Goal: Transaction & Acquisition: Purchase product/service

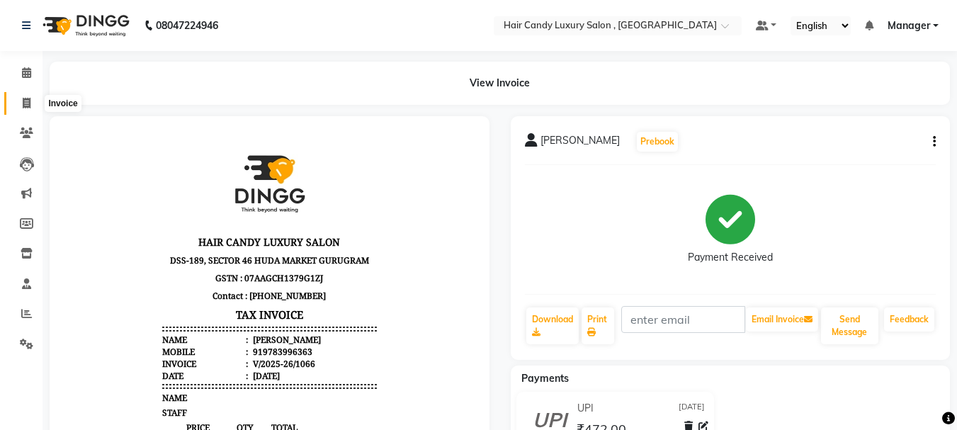
click at [28, 104] on icon at bounding box center [27, 103] width 8 height 11
select select "service"
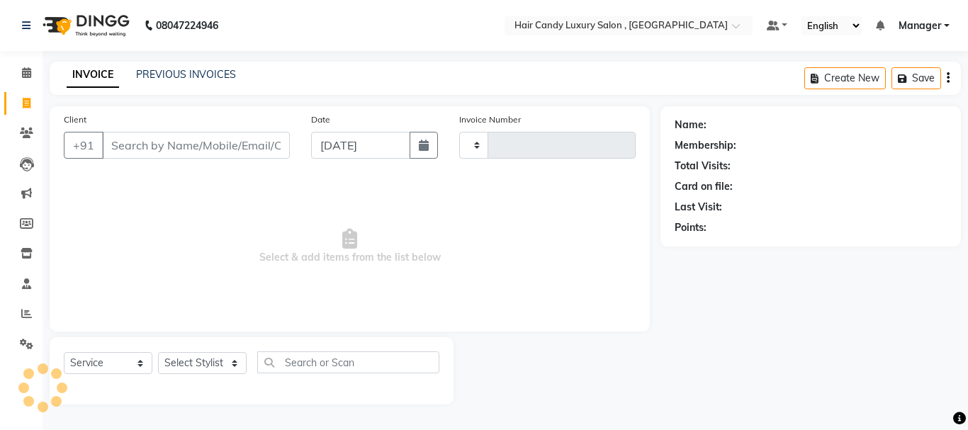
type input "1067"
select select "8304"
click at [142, 146] on input "Client" at bounding box center [196, 145] width 188 height 27
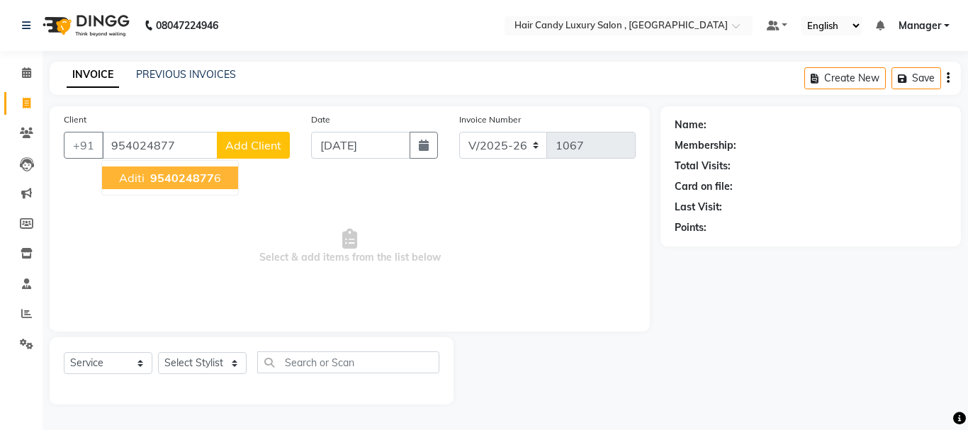
click at [210, 169] on button "aditi 954024877 6" at bounding box center [170, 178] width 136 height 23
type input "9540248776"
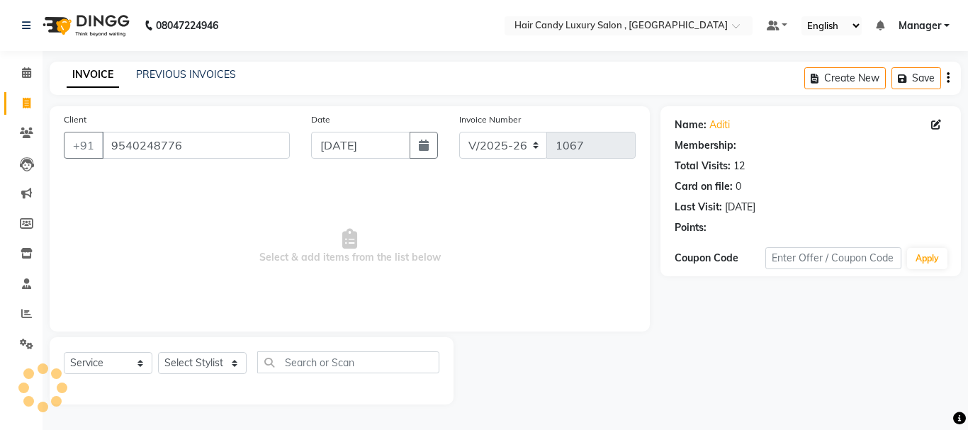
select select "1: Object"
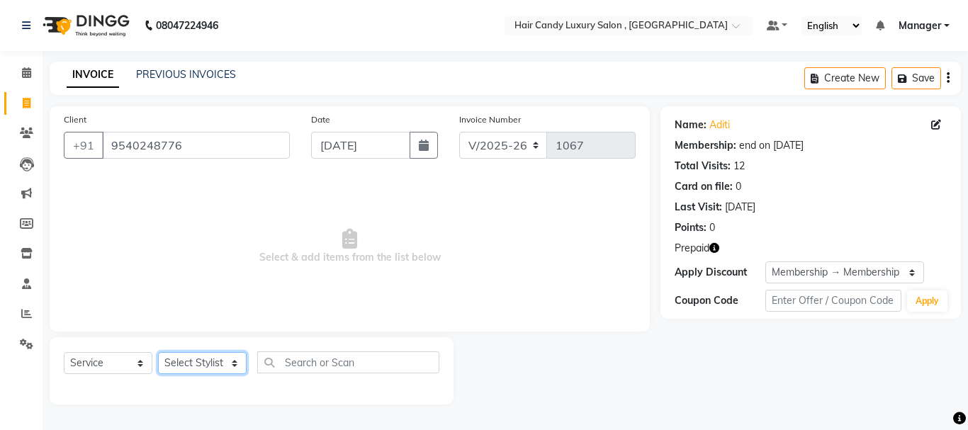
click at [229, 362] on select "Select Stylist ADITI BILAL DANISH Manager Manager RINKI VALECHA SAVITRI SHADAB …" at bounding box center [202, 363] width 89 height 22
select select "80578"
click at [158, 352] on select "Select Stylist ADITI BILAL DANISH Manager Manager RINKI VALECHA SAVITRI SHADAB …" at bounding box center [202, 363] width 89 height 22
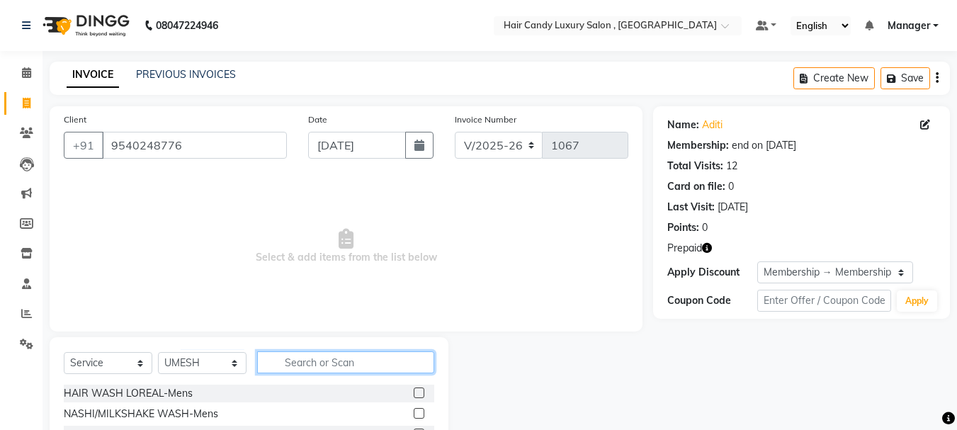
click at [291, 362] on input "text" at bounding box center [345, 362] width 177 height 22
type input "TOUCH"
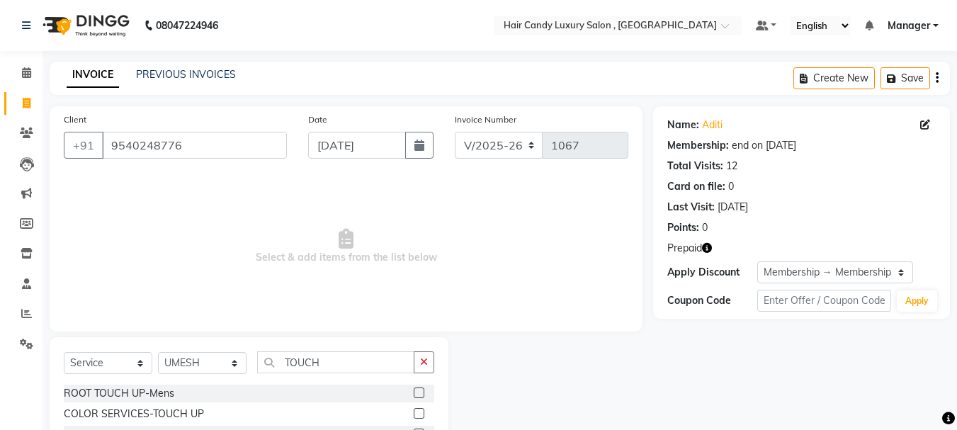
click at [419, 412] on label at bounding box center [419, 413] width 11 height 11
click at [419, 412] on input "checkbox" at bounding box center [418, 414] width 9 height 9
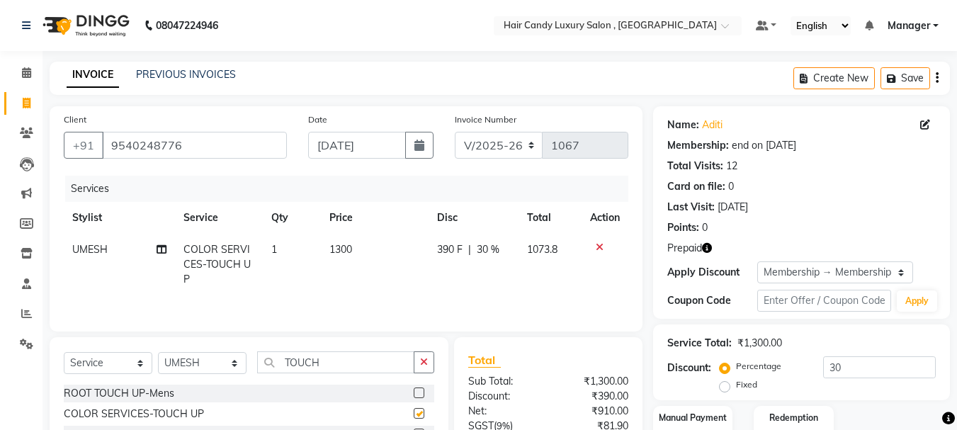
checkbox input "false"
click at [355, 252] on td "1300" at bounding box center [374, 265] width 107 height 62
select select "80578"
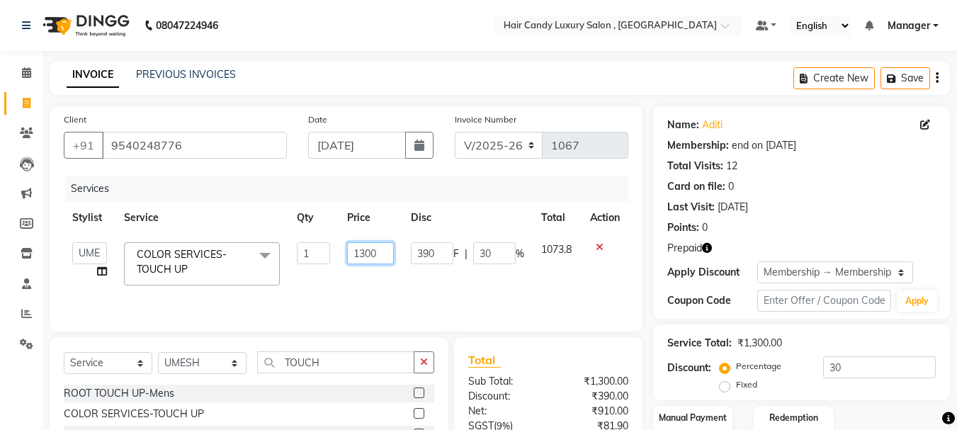
click at [378, 256] on input "1300" at bounding box center [370, 253] width 47 height 22
type input "1"
type input "1300"
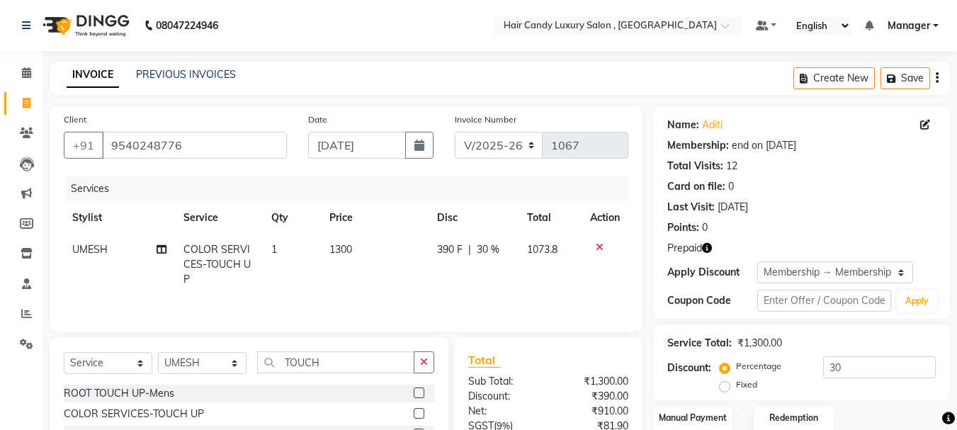
click at [347, 281] on td "1300" at bounding box center [374, 265] width 107 height 62
select select "80578"
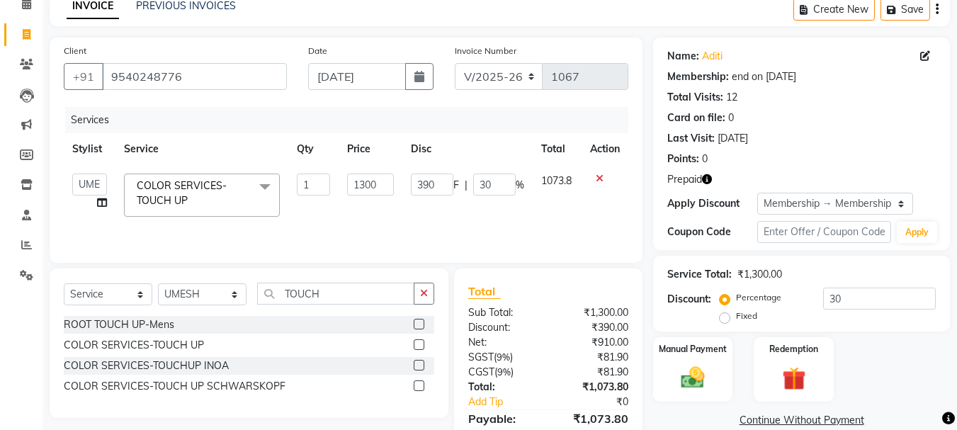
scroll to position [71, 0]
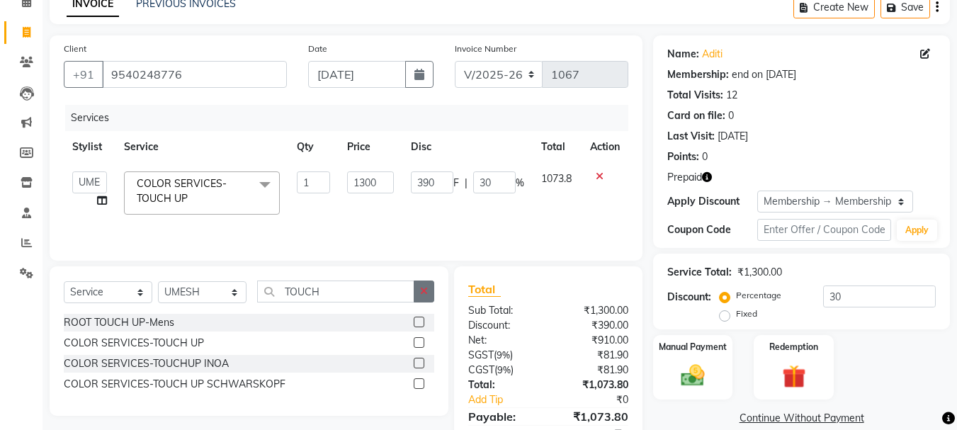
click at [421, 290] on icon "button" at bounding box center [424, 291] width 8 height 10
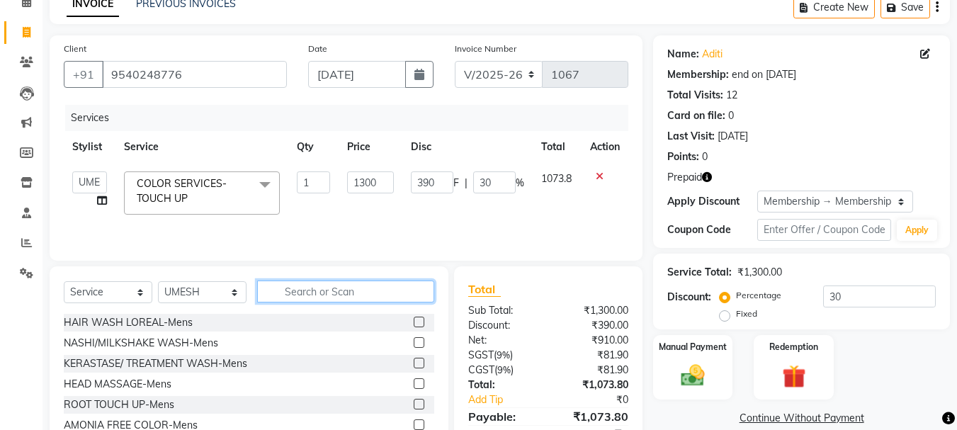
click at [386, 288] on input "text" at bounding box center [345, 292] width 177 height 22
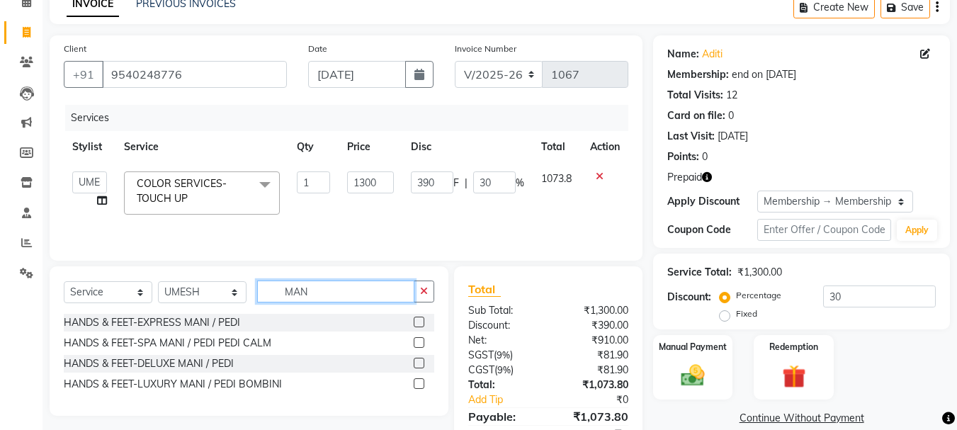
type input "MAN"
click at [422, 323] on label at bounding box center [419, 322] width 11 height 11
click at [422, 323] on input "checkbox" at bounding box center [418, 322] width 9 height 9
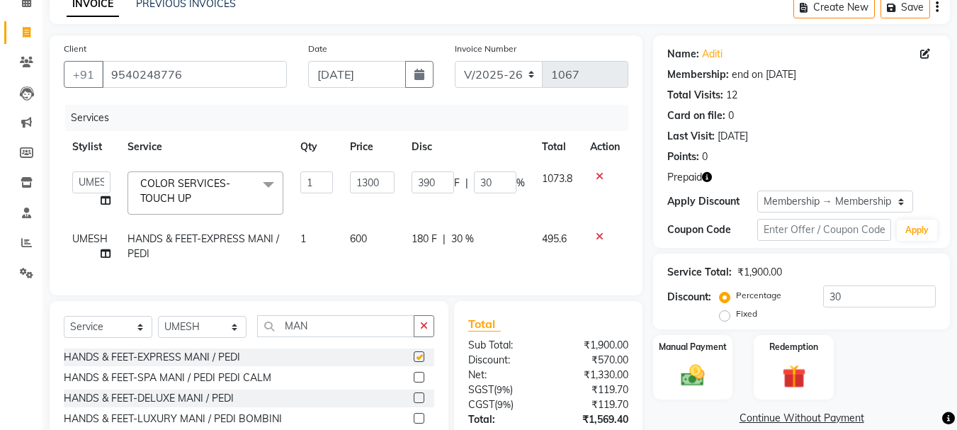
checkbox input "false"
click at [849, 293] on input "30" at bounding box center [879, 297] width 113 height 22
type input "3"
type input "39"
type input "3"
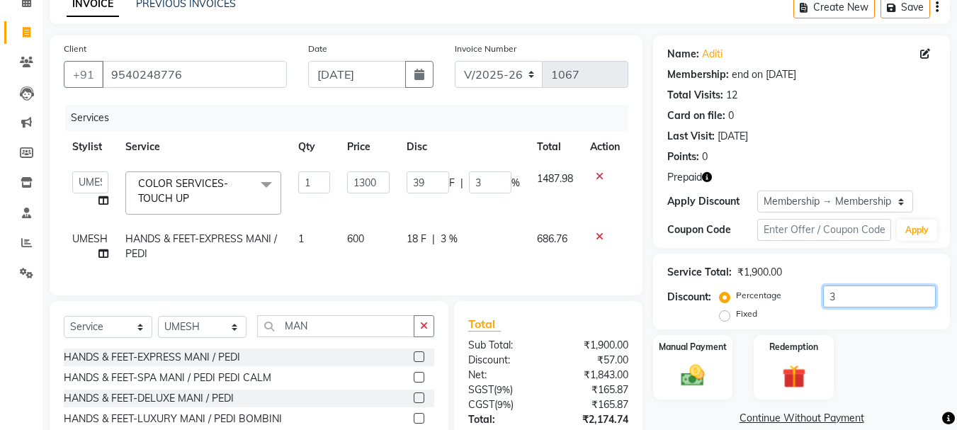
type input "0"
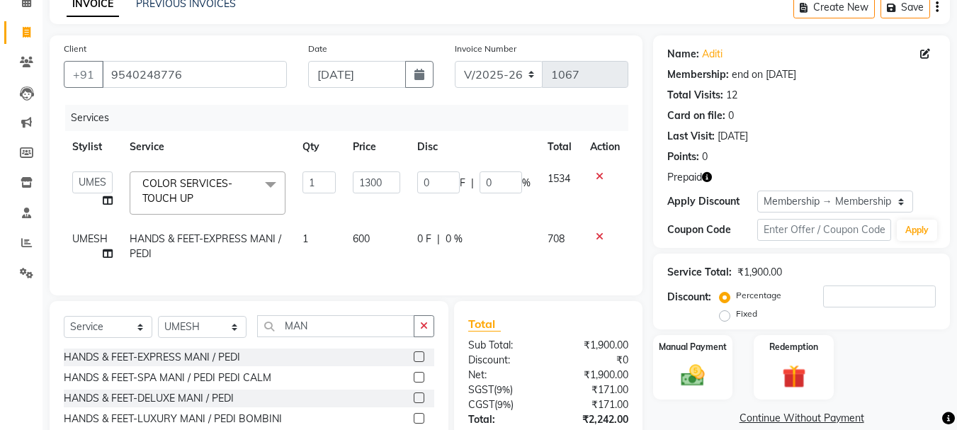
click at [708, 172] on icon "button" at bounding box center [707, 177] width 10 height 10
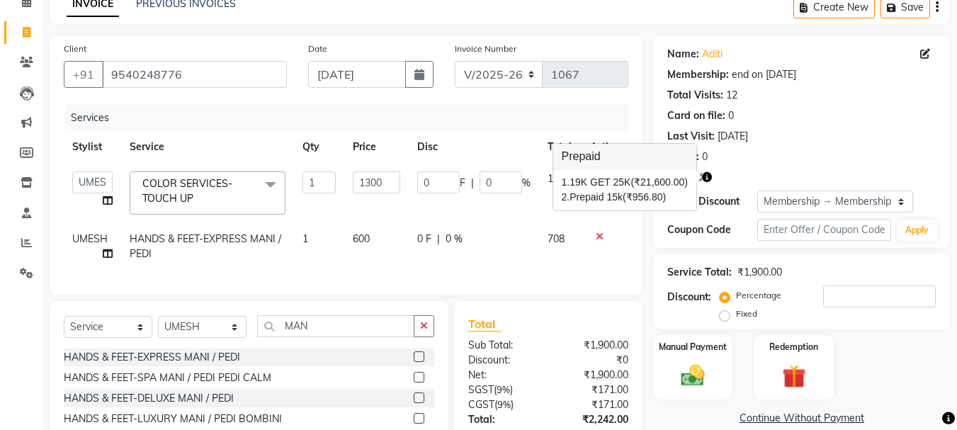
click at [776, 156] on div "Points: 0" at bounding box center [801, 157] width 269 height 15
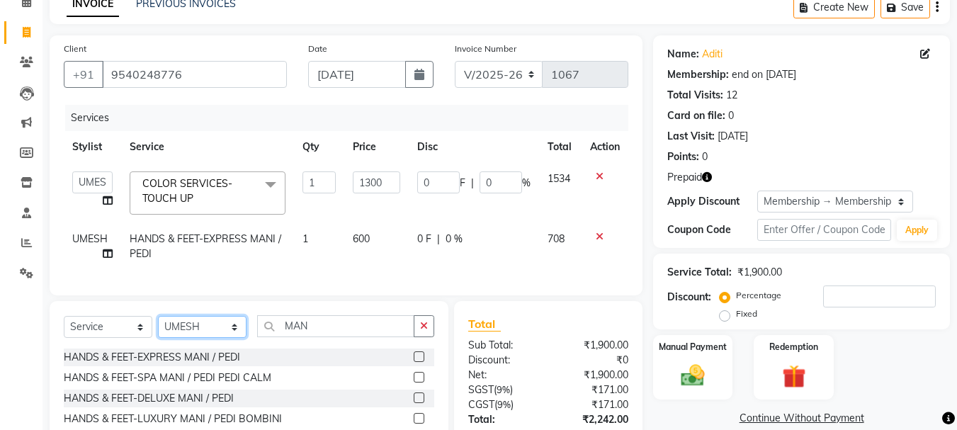
click at [232, 334] on select "Select Stylist ADITI BILAL DANISH Manager Manager RINKI VALECHA SAVITRI SHADAB …" at bounding box center [202, 327] width 89 height 22
select select "80576"
click at [158, 327] on select "Select Stylist ADITI BILAL DANISH Manager Manager RINKI VALECHA SAVITRI SHADAB …" at bounding box center [202, 327] width 89 height 22
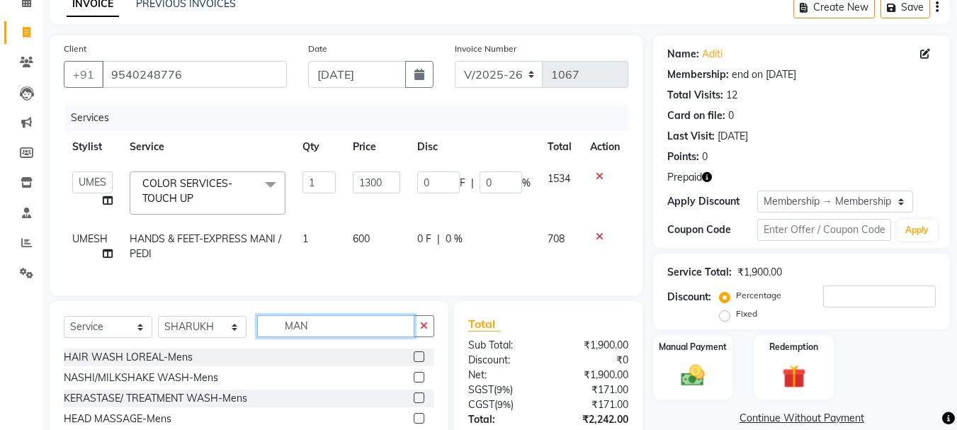
click at [389, 336] on input "MAN" at bounding box center [335, 326] width 157 height 22
type input "M"
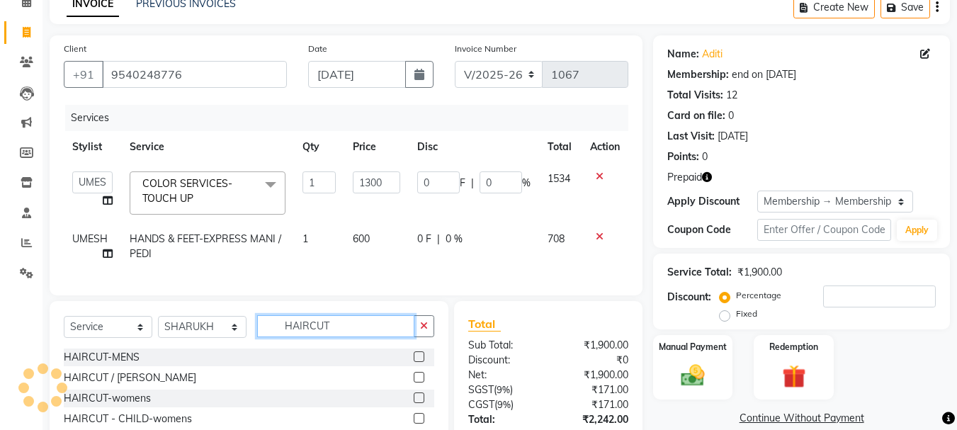
type input "HAIRCUT"
click at [419, 403] on label at bounding box center [419, 398] width 11 height 11
click at [419, 403] on input "checkbox" at bounding box center [418, 398] width 9 height 9
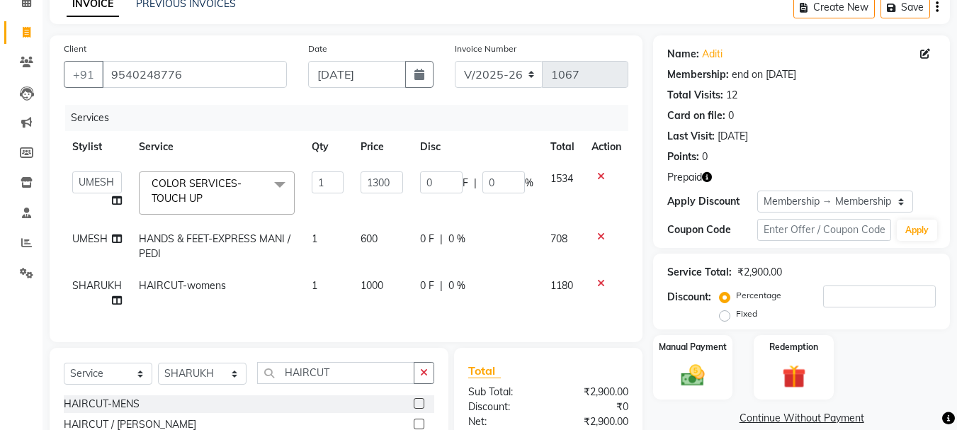
checkbox input "false"
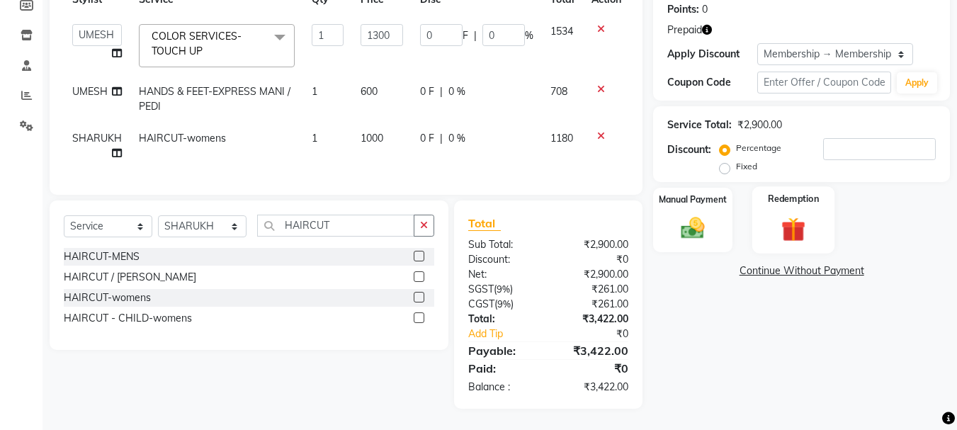
click at [783, 198] on div "Redemption" at bounding box center [794, 219] width 83 height 67
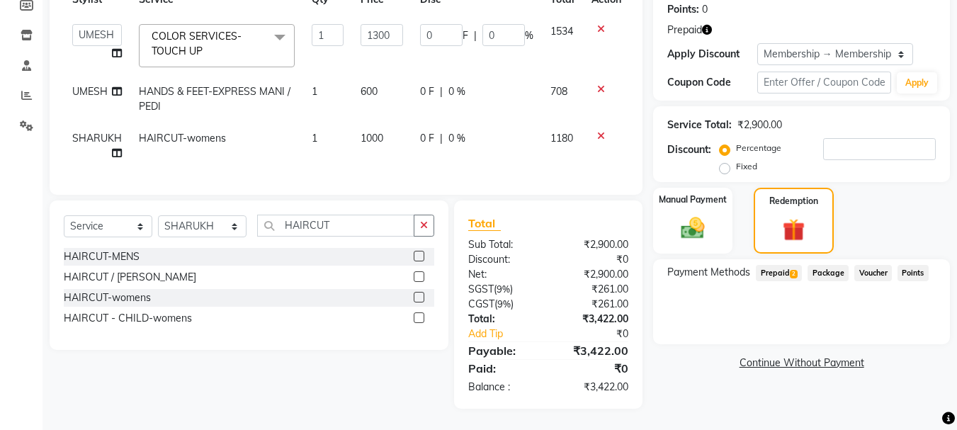
click at [783, 268] on span "Prepaid 2" at bounding box center [779, 273] width 46 height 16
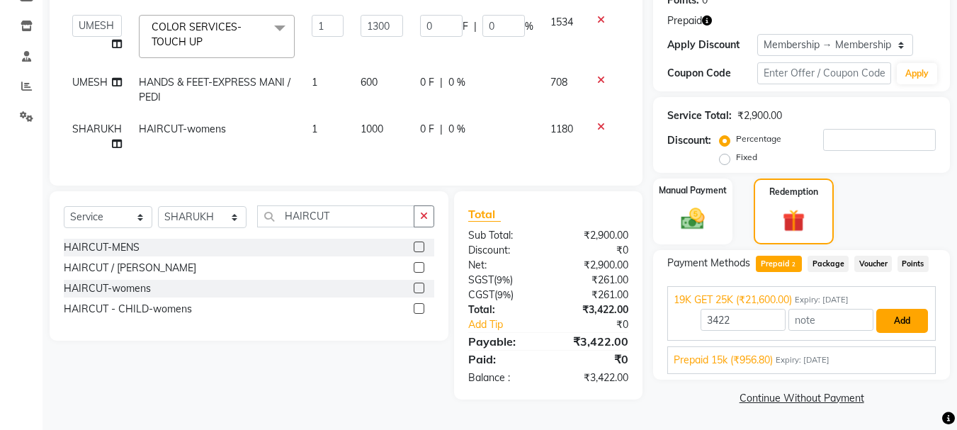
click at [898, 319] on button "Add" at bounding box center [903, 321] width 52 height 24
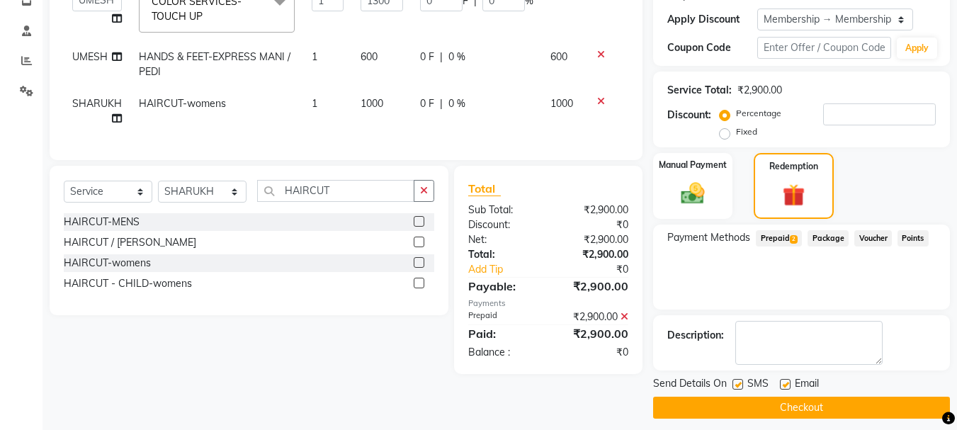
scroll to position [263, 0]
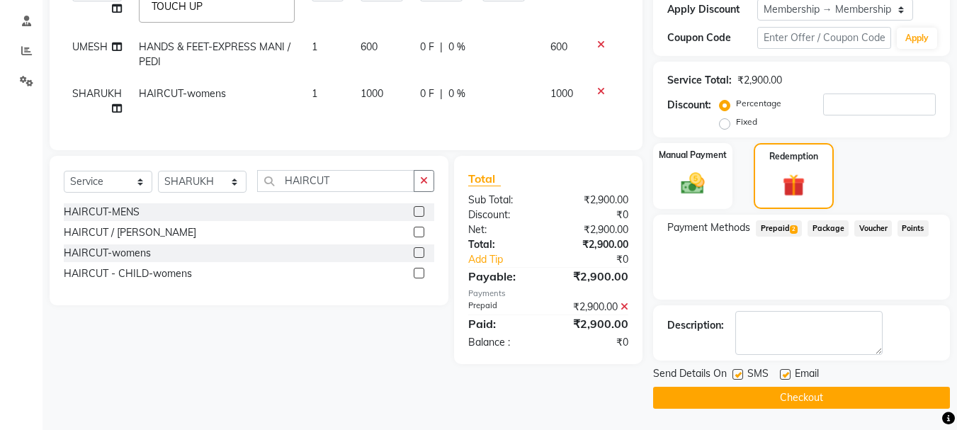
click at [814, 397] on button "Checkout" at bounding box center [801, 398] width 297 height 22
click at [789, 396] on button "Checkout" at bounding box center [801, 398] width 297 height 22
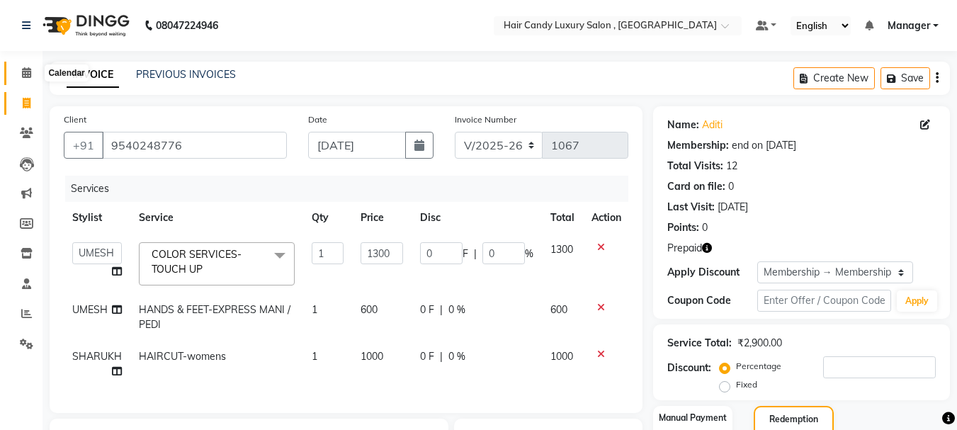
click at [24, 74] on icon at bounding box center [26, 72] width 9 height 11
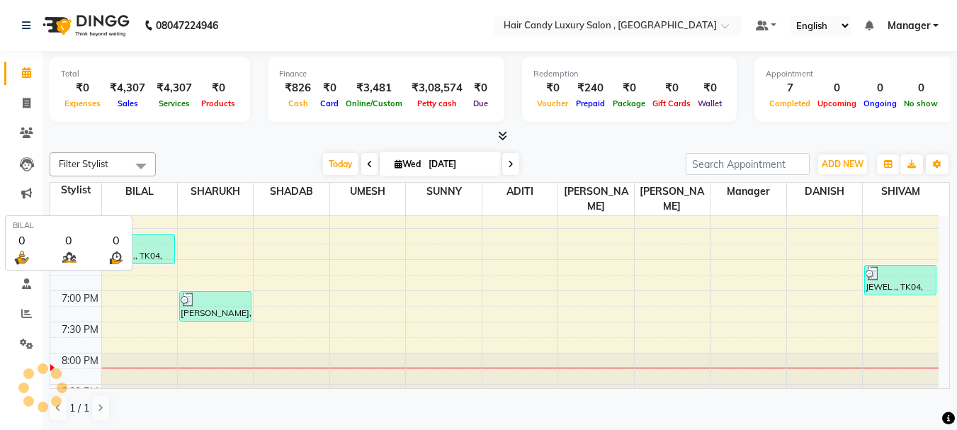
scroll to position [1, 0]
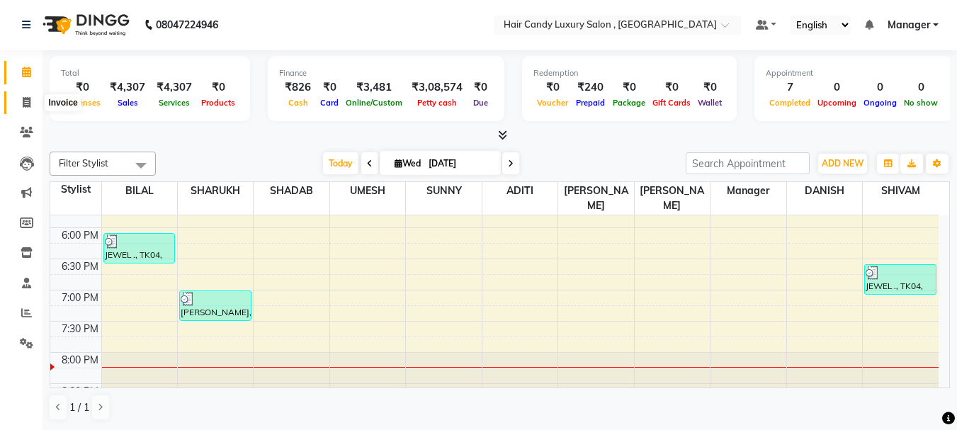
click at [23, 103] on icon at bounding box center [27, 102] width 8 height 11
select select "service"
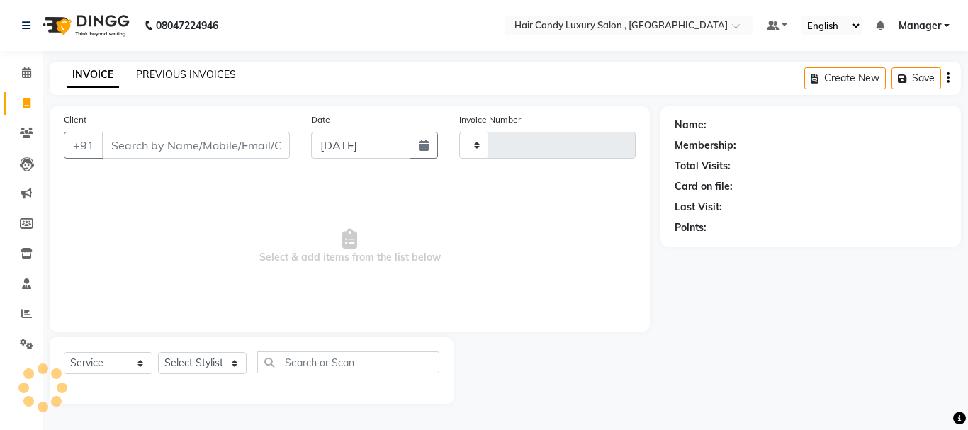
type input "1067"
select select "8304"
click at [184, 75] on link "PREVIOUS INVOICES" at bounding box center [186, 74] width 100 height 13
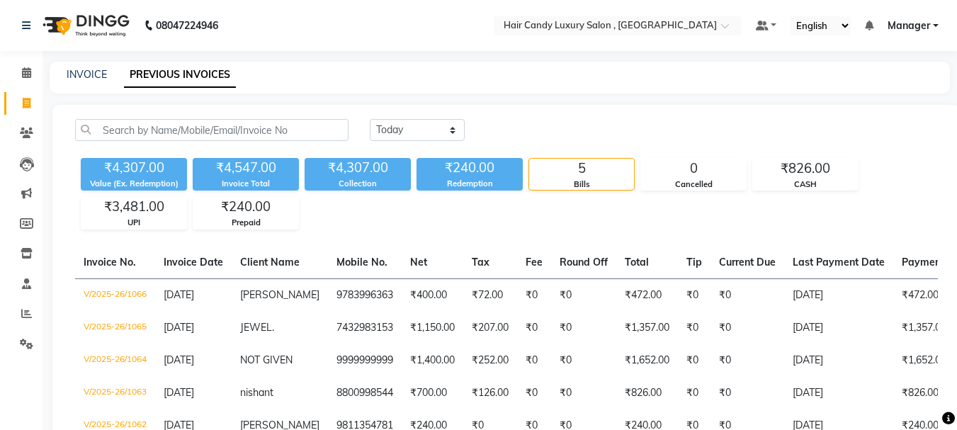
scroll to position [100, 0]
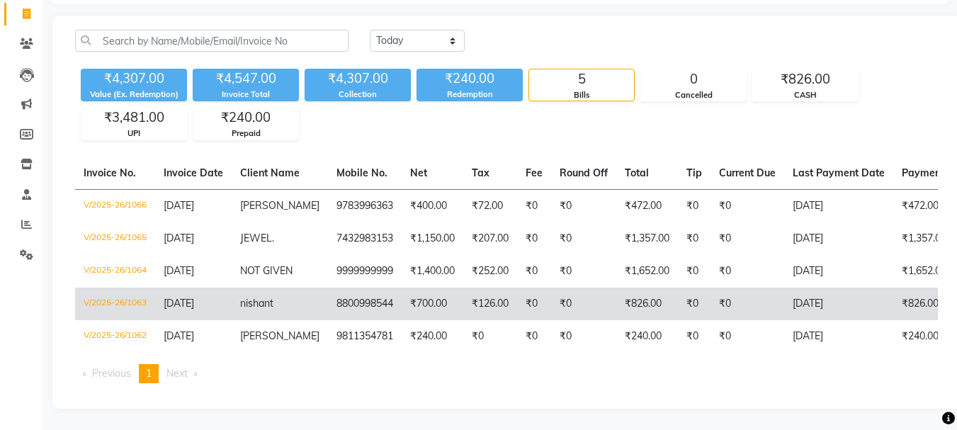
click at [616, 288] on td "₹826.00" at bounding box center [647, 304] width 62 height 33
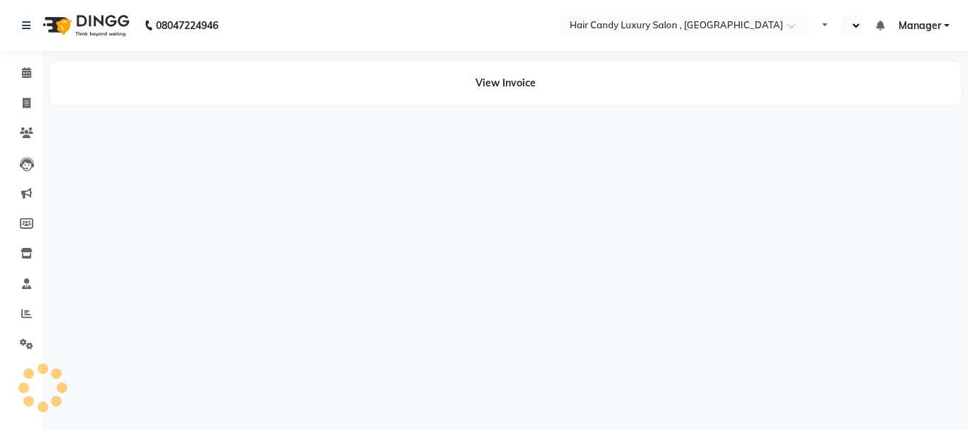
select select "en"
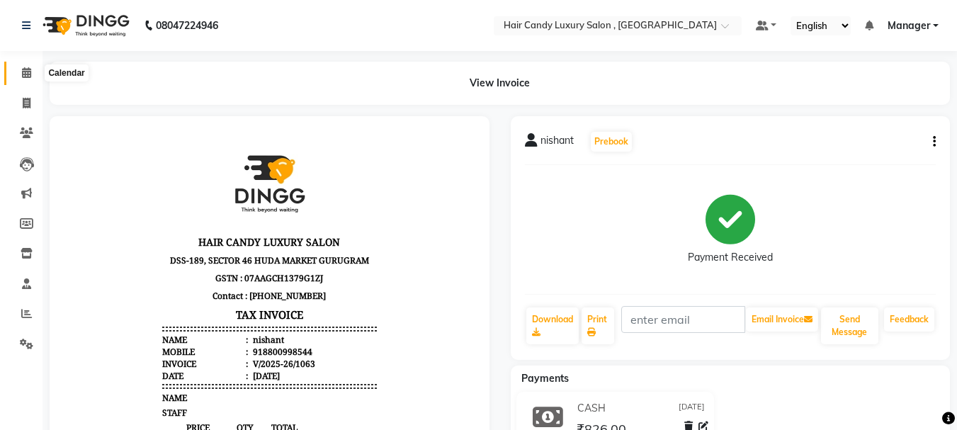
click at [28, 69] on icon at bounding box center [26, 72] width 9 height 11
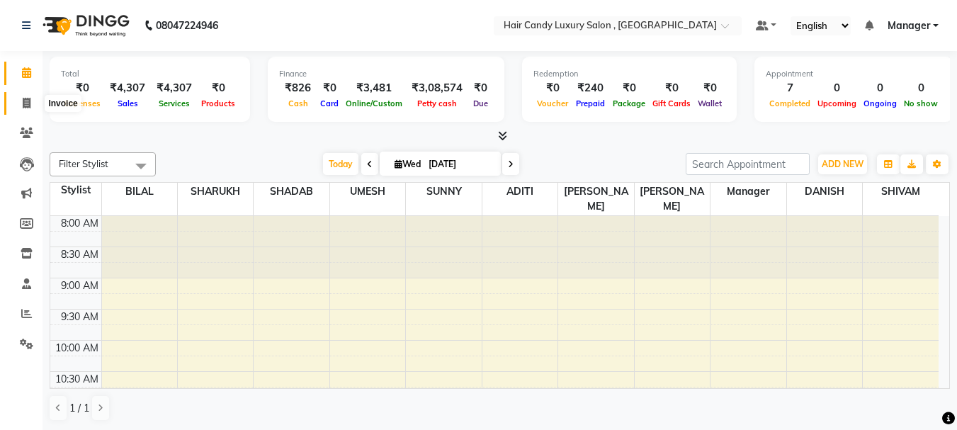
click at [30, 106] on icon at bounding box center [27, 103] width 8 height 11
select select "service"
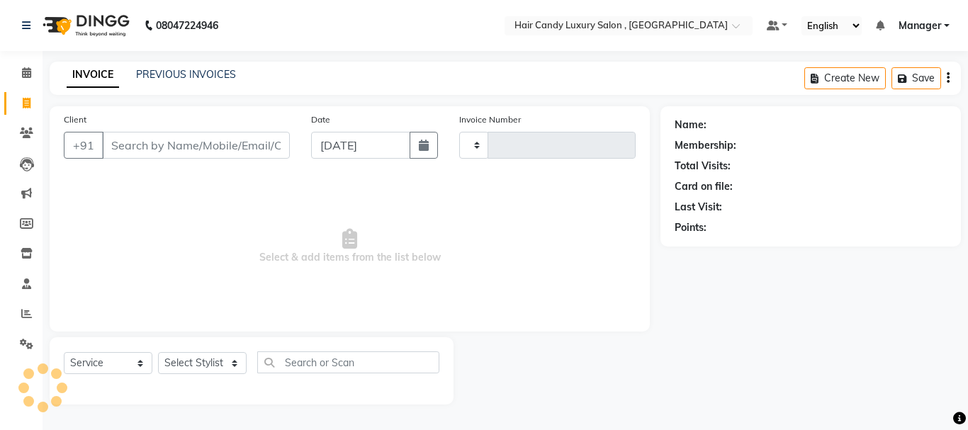
type input "1067"
select select "8304"
click at [38, 79] on span at bounding box center [26, 73] width 25 height 16
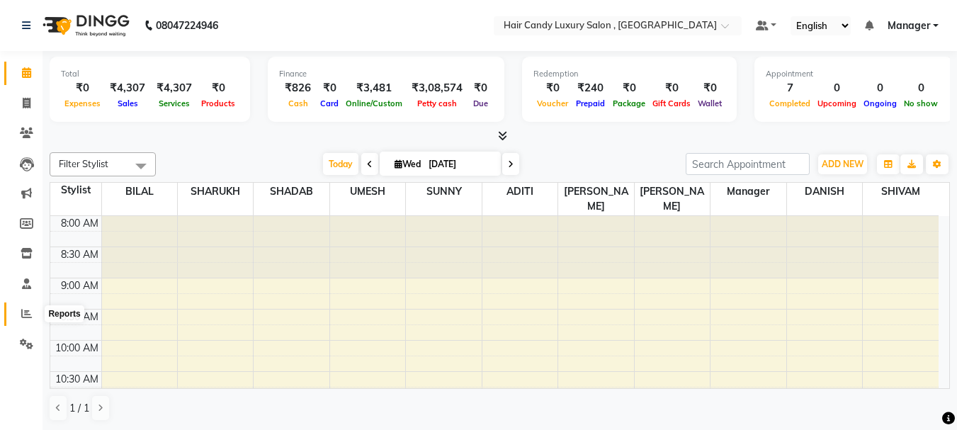
click at [26, 309] on icon at bounding box center [26, 313] width 11 height 11
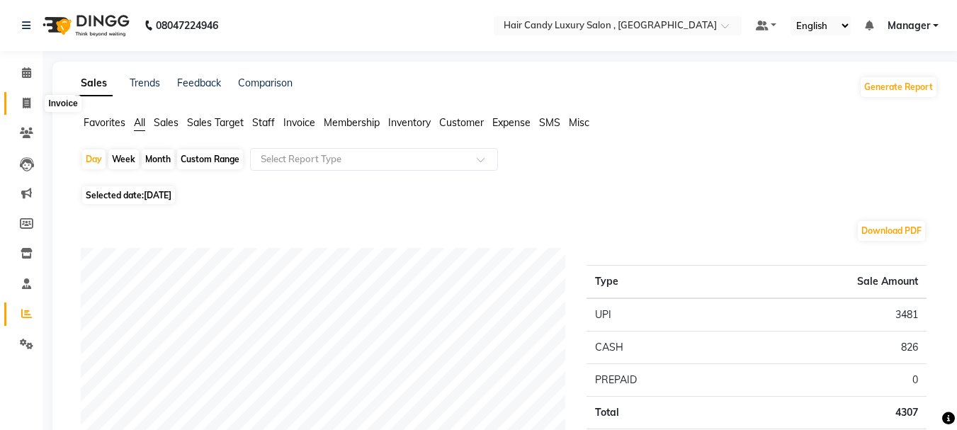
click at [26, 101] on icon at bounding box center [27, 103] width 8 height 11
select select "8304"
select select "service"
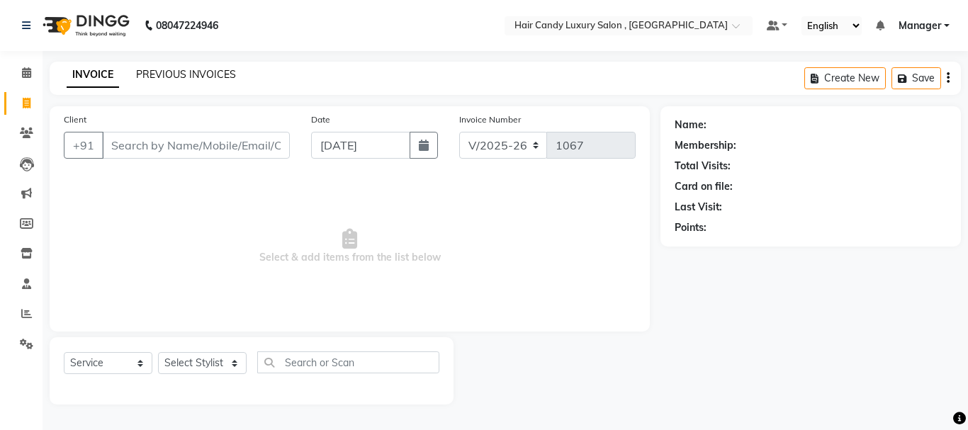
click at [225, 72] on link "PREVIOUS INVOICES" at bounding box center [186, 74] width 100 height 13
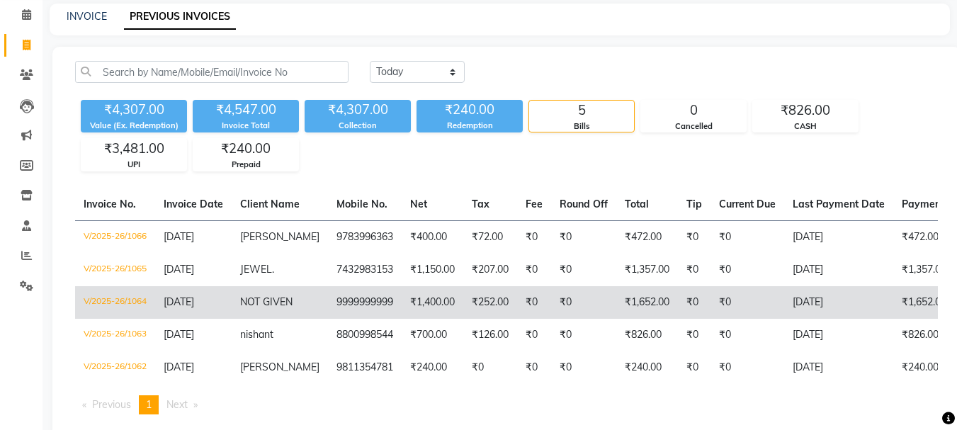
scroll to position [29, 0]
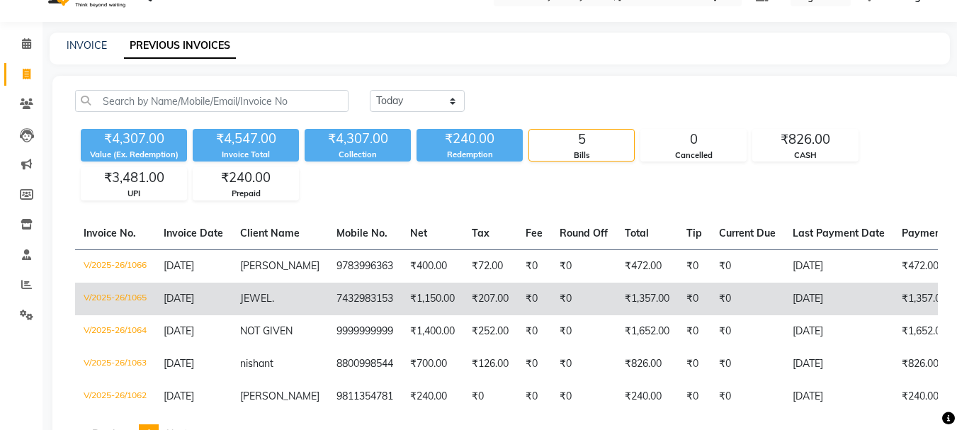
click at [497, 295] on td "₹207.00" at bounding box center [490, 299] width 54 height 33
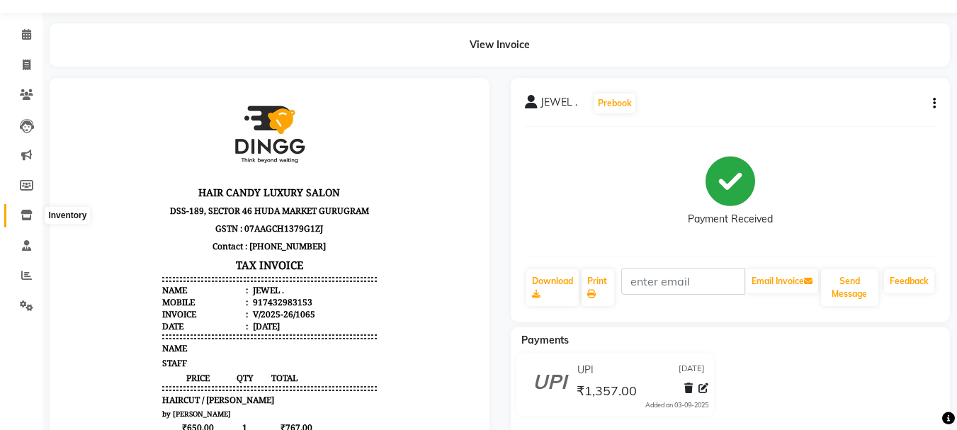
scroll to position [31, 0]
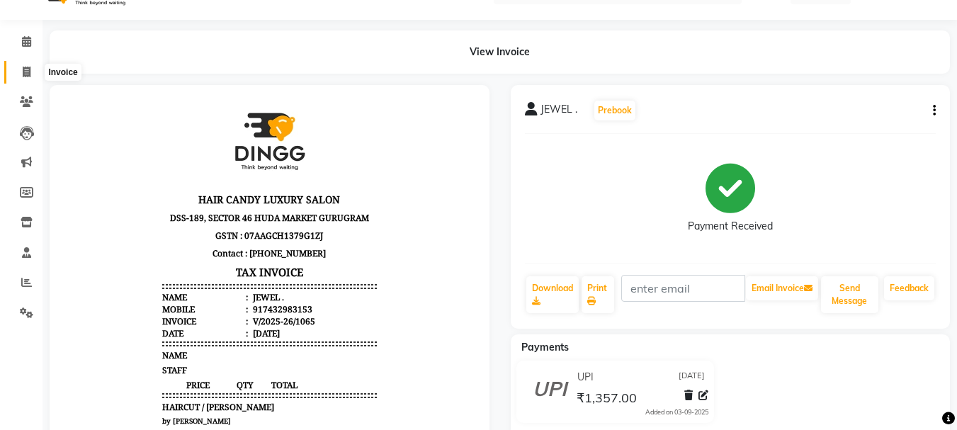
click at [22, 77] on span at bounding box center [26, 72] width 25 height 16
select select "service"
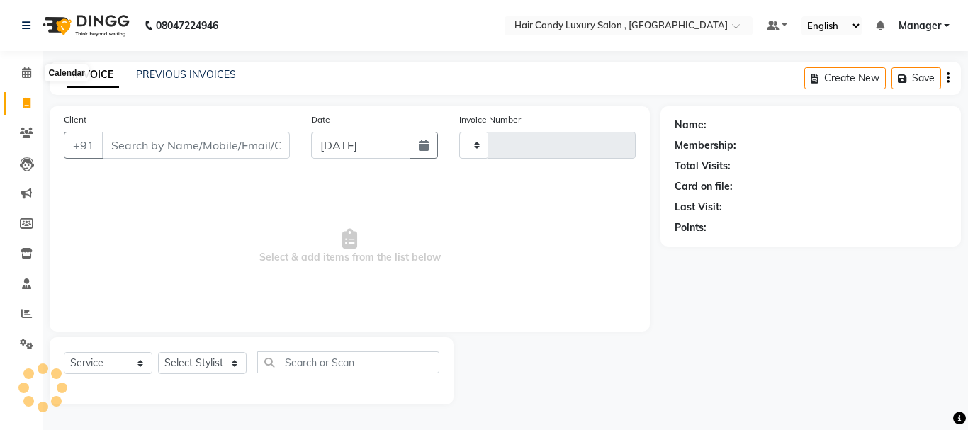
type input "1067"
select select "8304"
click at [190, 79] on link "PREVIOUS INVOICES" at bounding box center [186, 74] width 100 height 13
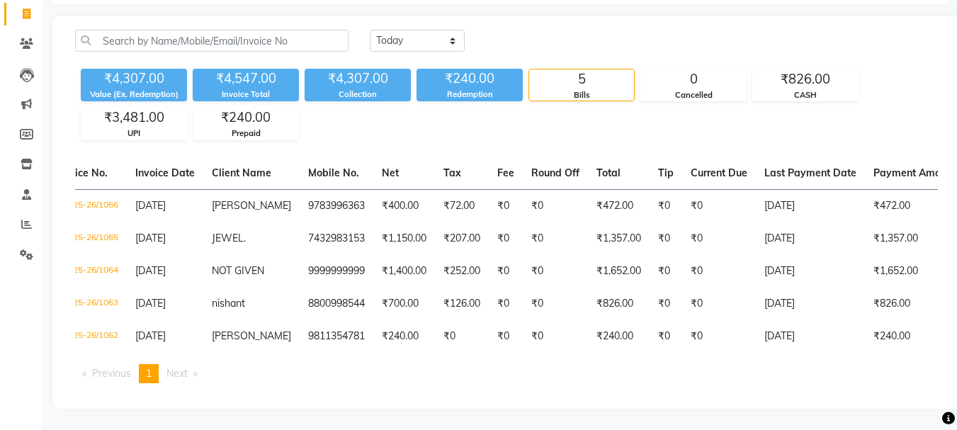
scroll to position [0, 23]
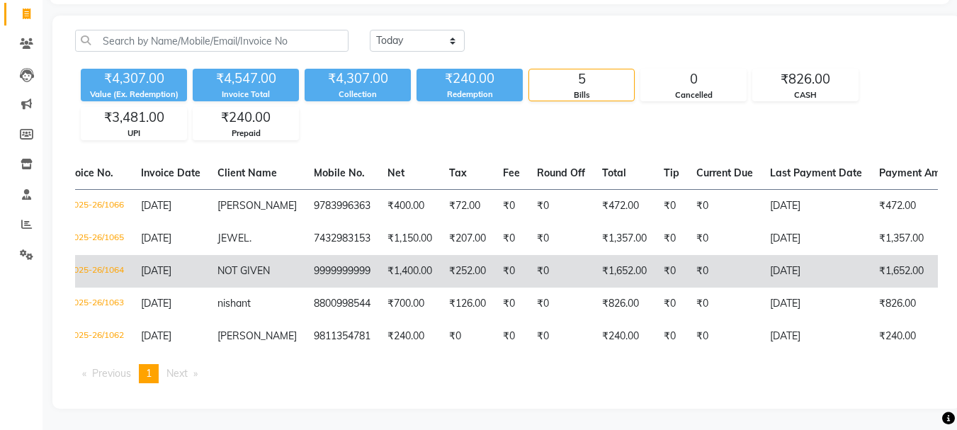
click at [403, 257] on td "₹1,400.00" at bounding box center [410, 271] width 62 height 33
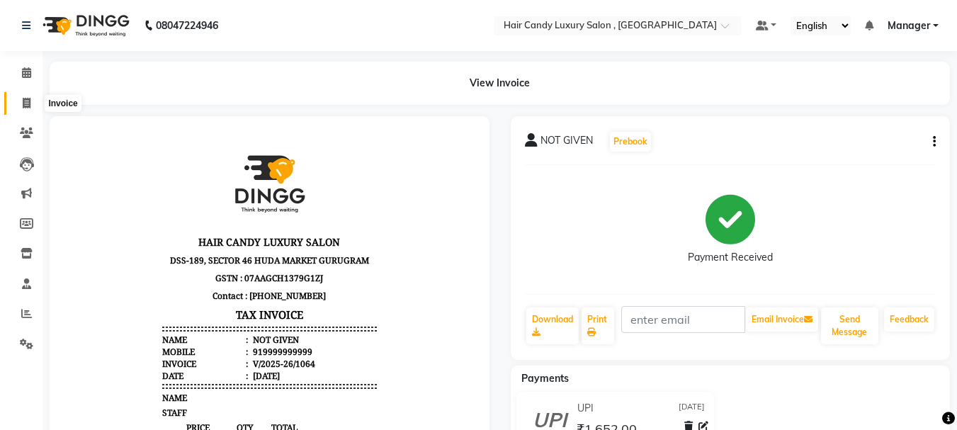
click at [35, 101] on span at bounding box center [26, 104] width 25 height 16
select select "8304"
select select "service"
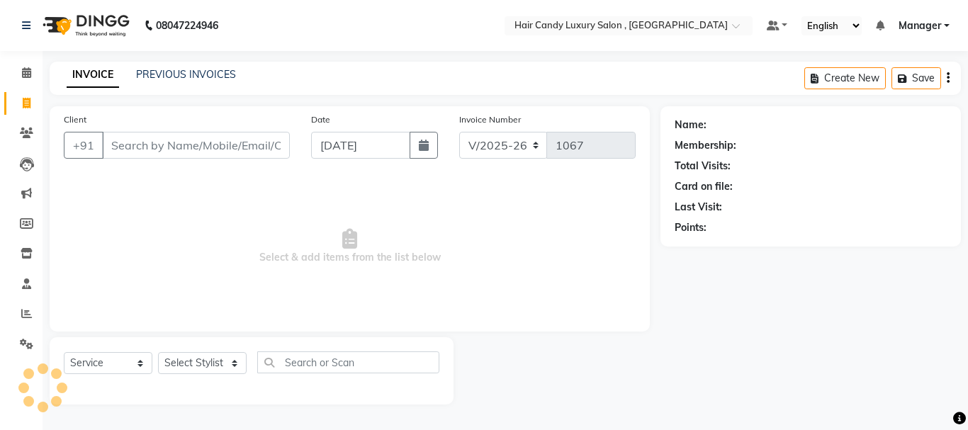
click at [161, 150] on input "Client" at bounding box center [196, 145] width 188 height 27
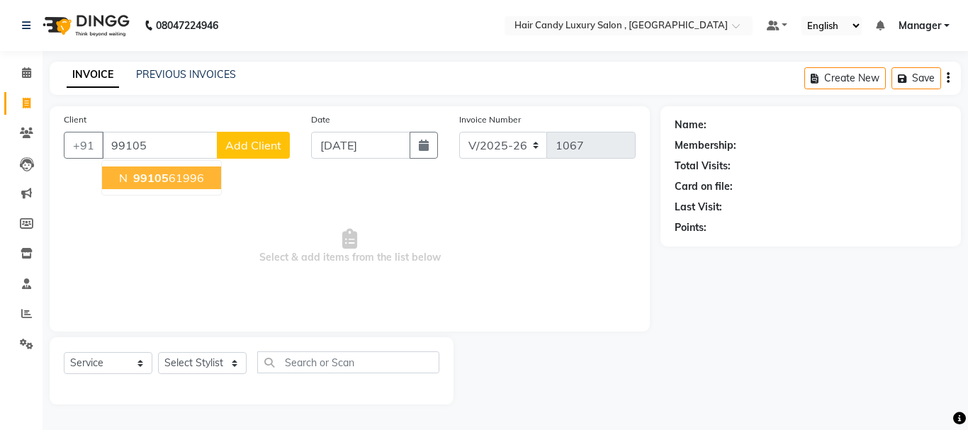
click at [162, 174] on span "99105" at bounding box center [150, 178] width 35 height 14
type input "9910561996"
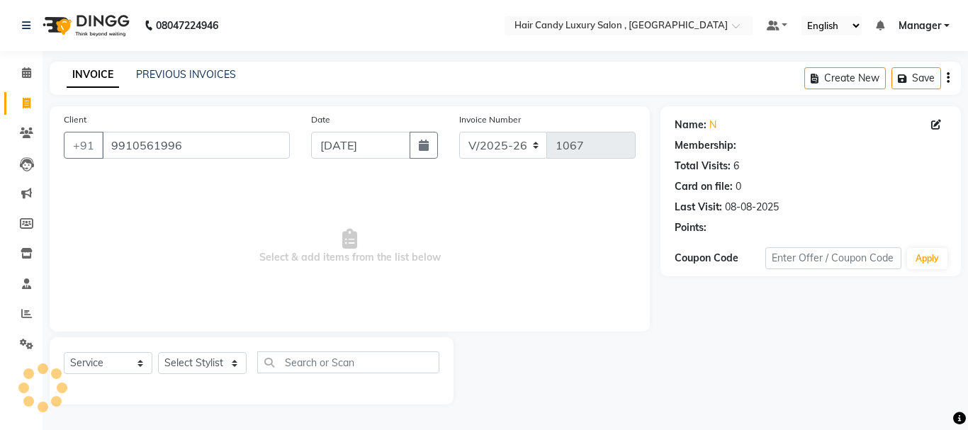
select select "1: Object"
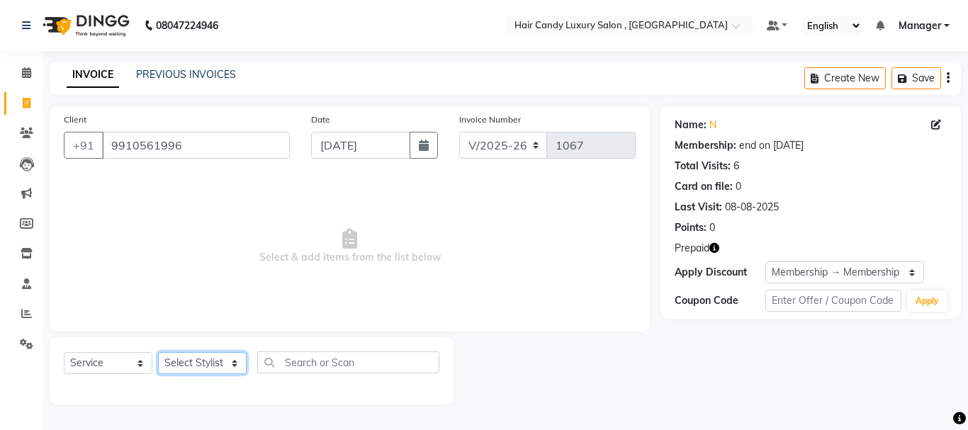
click at [219, 368] on select "Select Stylist ADITI BILAL DANISH Manager Manager RINKI VALECHA SAVITRI SHADAB …" at bounding box center [202, 363] width 89 height 22
select select "80576"
click at [158, 352] on select "Select Stylist ADITI BILAL DANISH Manager Manager RINKI VALECHA SAVITRI SHADAB …" at bounding box center [202, 363] width 89 height 22
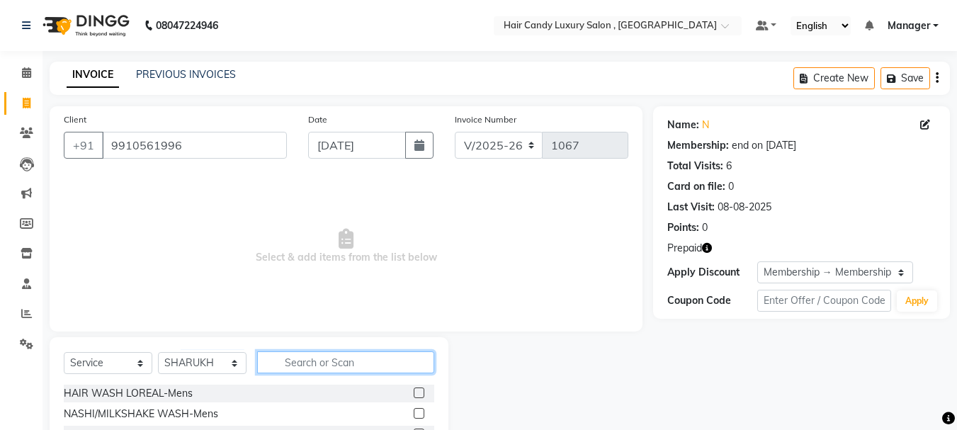
click at [315, 360] on input "text" at bounding box center [345, 362] width 177 height 22
type input "THR"
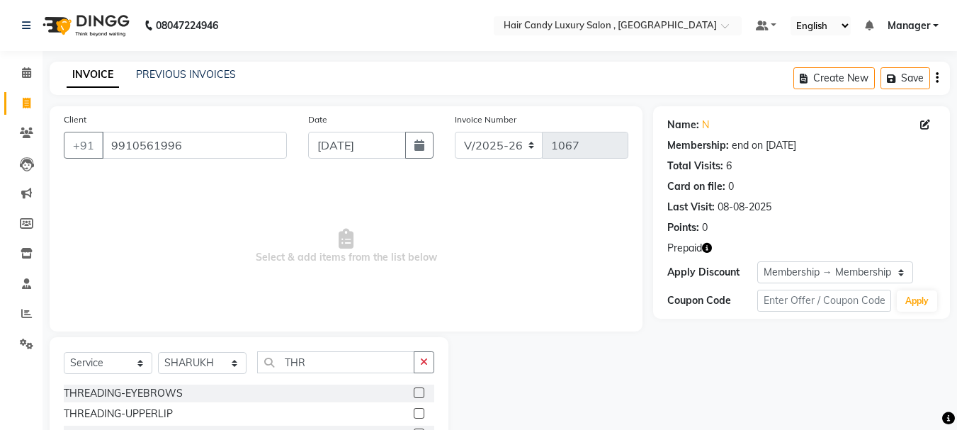
click at [417, 397] on label at bounding box center [419, 393] width 11 height 11
click at [417, 397] on input "checkbox" at bounding box center [418, 393] width 9 height 9
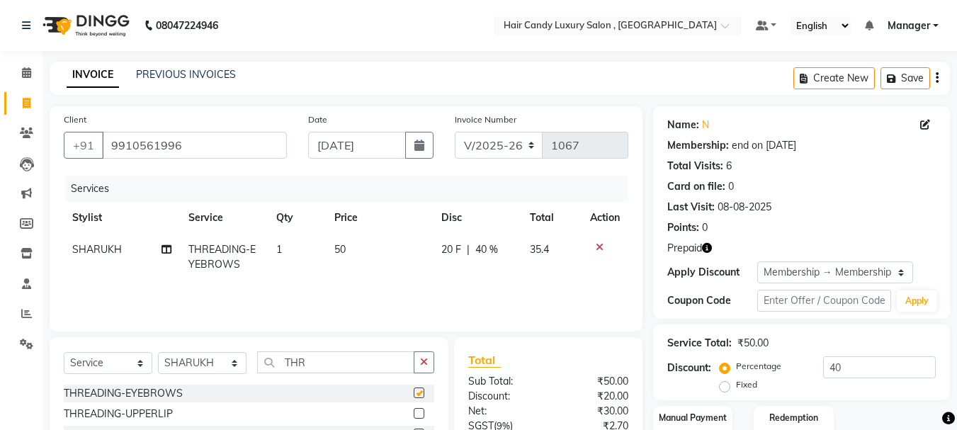
checkbox input "false"
click at [356, 361] on input "THR" at bounding box center [335, 362] width 157 height 22
type input "T"
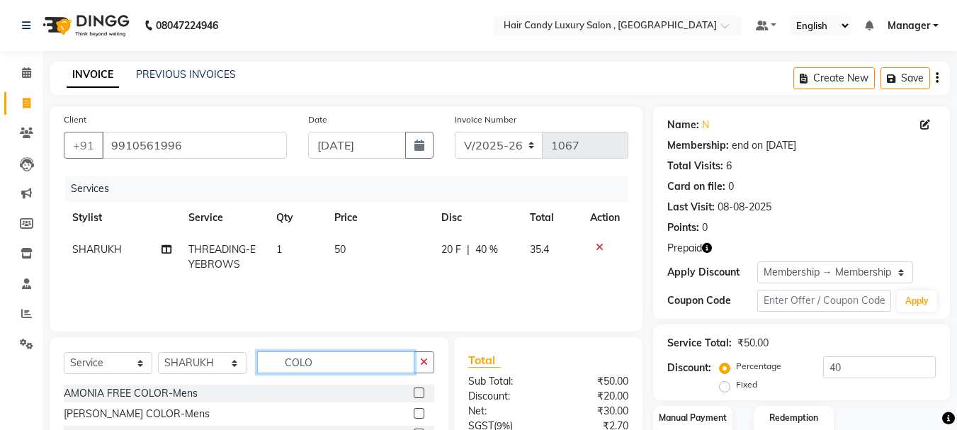
type input "COLO"
click at [414, 393] on label at bounding box center [419, 393] width 11 height 11
click at [414, 393] on input "checkbox" at bounding box center [418, 393] width 9 height 9
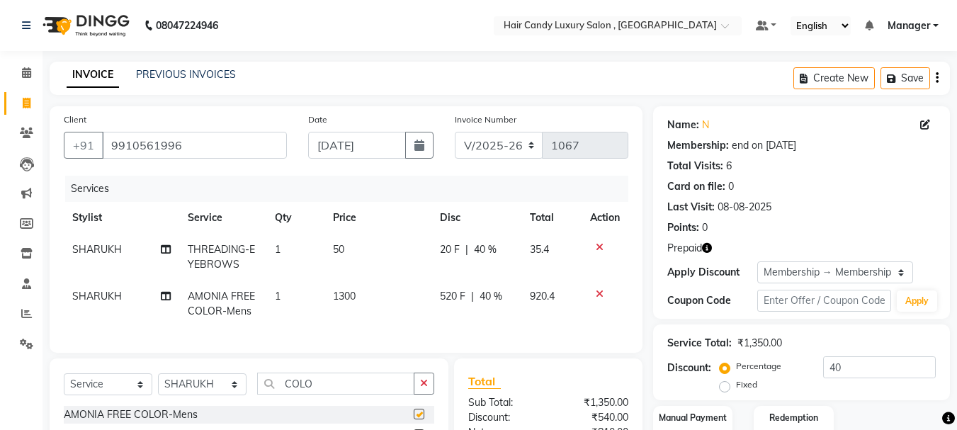
checkbox input "false"
click at [368, 295] on td "1300" at bounding box center [378, 304] width 106 height 47
select select "80576"
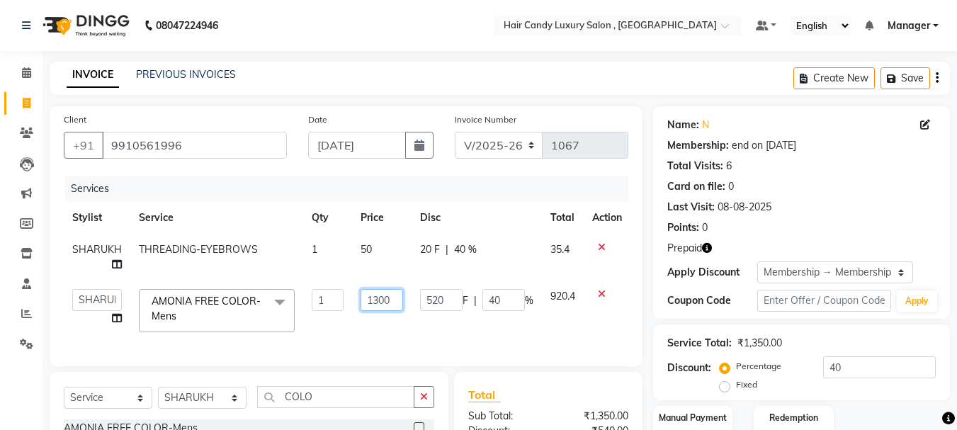
click at [391, 298] on input "1300" at bounding box center [382, 300] width 43 height 22
type input "1500"
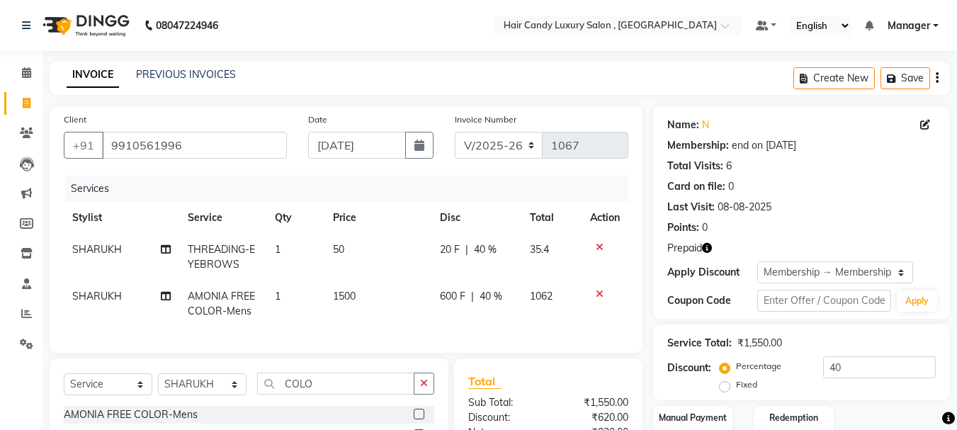
drag, startPoint x: 423, startPoint y: 343, endPoint x: 485, endPoint y: 315, distance: 67.8
click at [424, 339] on div "Services Stylist Service Qty Price Disc Total Action SHARUKH THREADING-EYEBROWS…" at bounding box center [346, 257] width 565 height 163
click at [708, 247] on icon "button" at bounding box center [707, 248] width 10 height 10
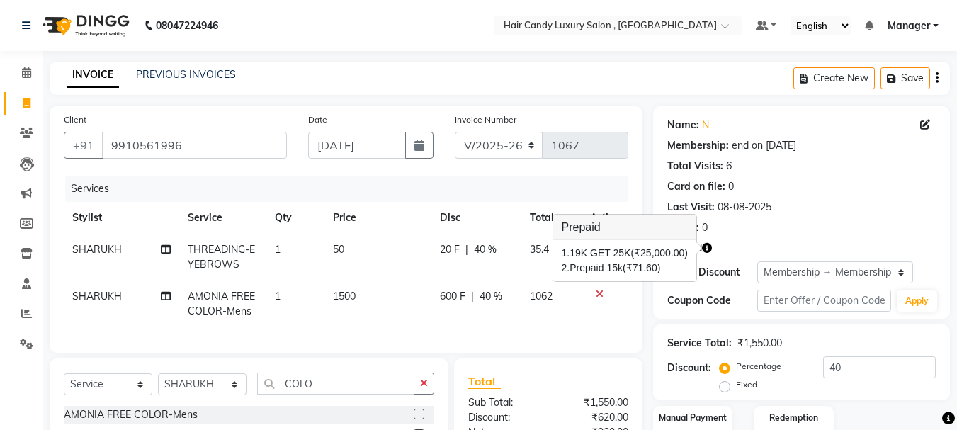
click at [777, 230] on div "Points: 0" at bounding box center [801, 227] width 269 height 15
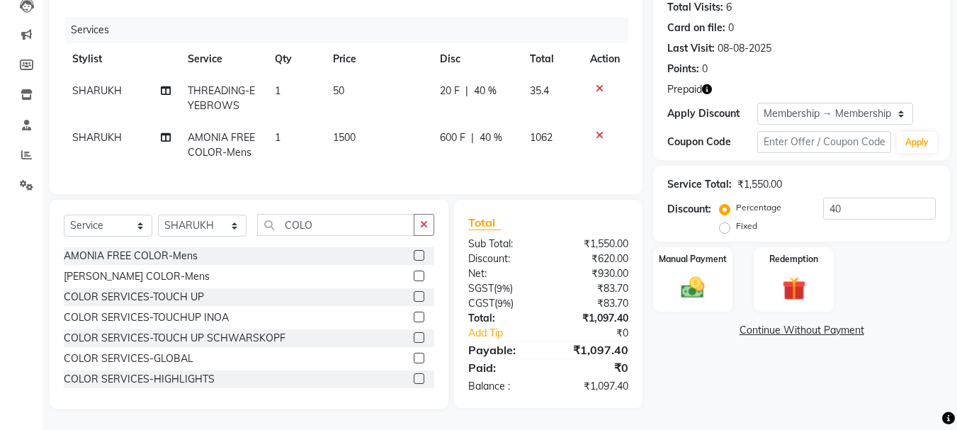
scroll to position [169, 0]
click at [847, 198] on input "40" at bounding box center [879, 209] width 113 height 22
type input "4"
click at [813, 259] on div "Redemption" at bounding box center [794, 279] width 83 height 67
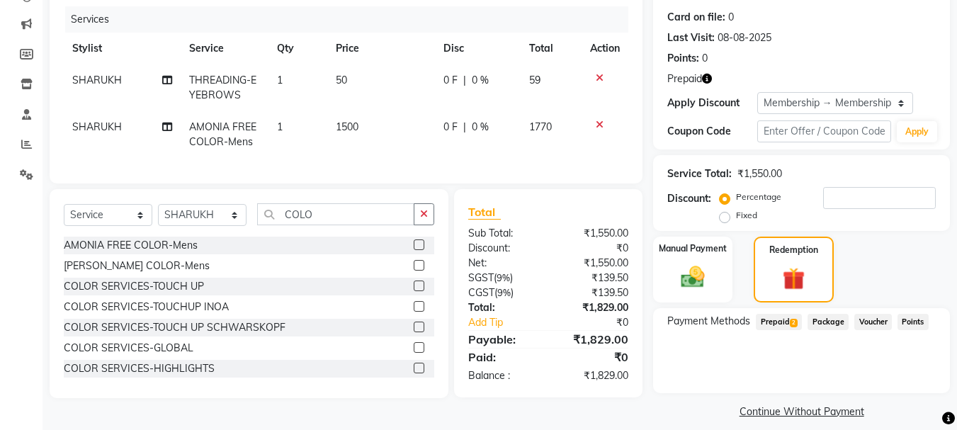
click at [783, 318] on span "Prepaid 2" at bounding box center [779, 322] width 46 height 16
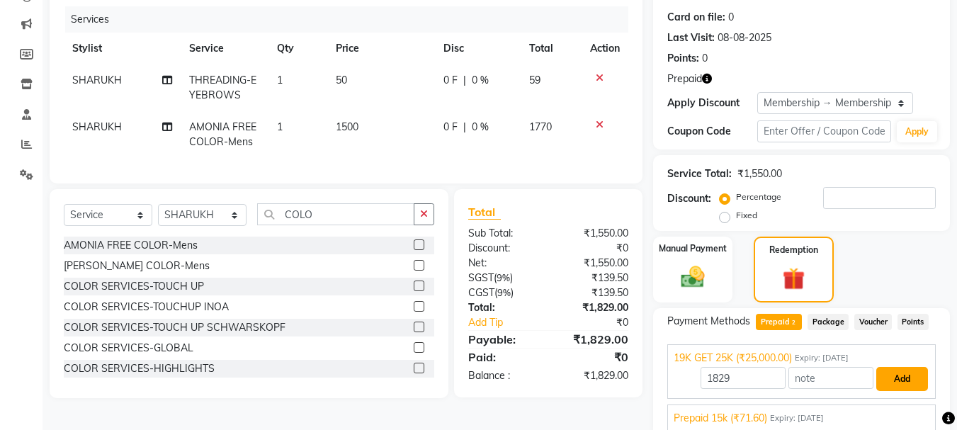
click at [891, 376] on button "Add" at bounding box center [903, 379] width 52 height 24
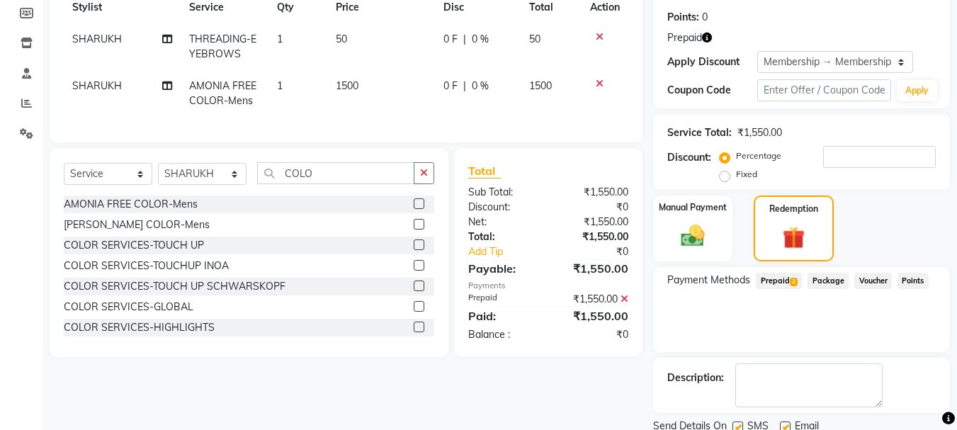
scroll to position [263, 0]
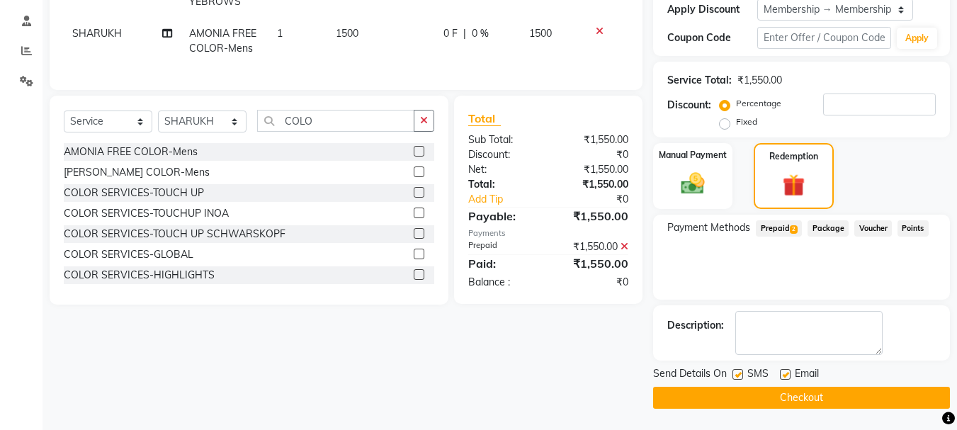
click at [777, 398] on button "Checkout" at bounding box center [801, 398] width 297 height 22
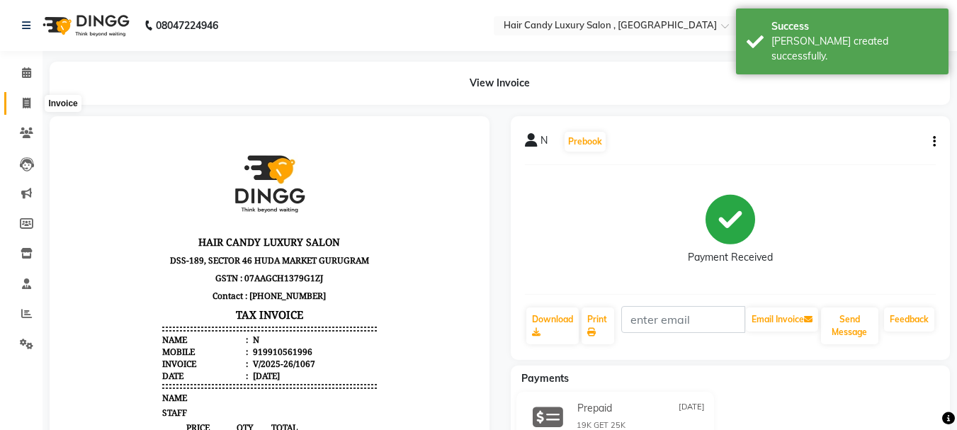
click at [28, 100] on icon at bounding box center [27, 103] width 8 height 11
select select "service"
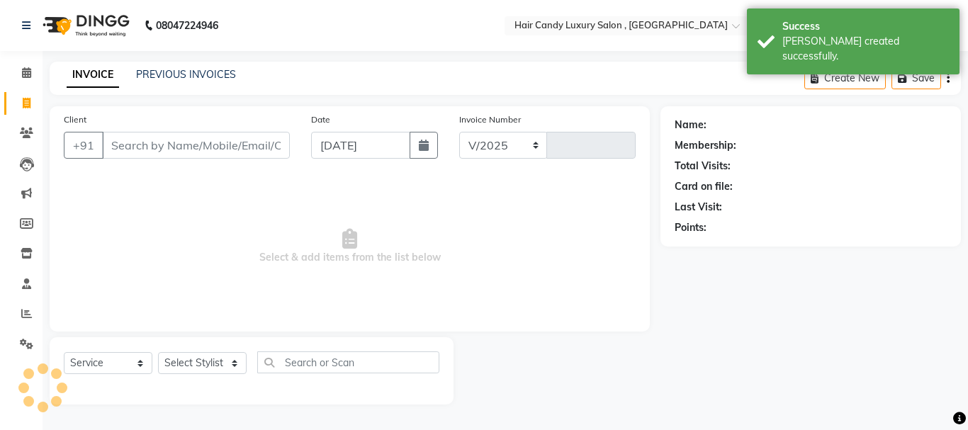
select select "8304"
type input "1068"
click at [160, 137] on input "Client" at bounding box center [196, 145] width 188 height 27
click at [203, 142] on input "Client" at bounding box center [196, 145] width 188 height 27
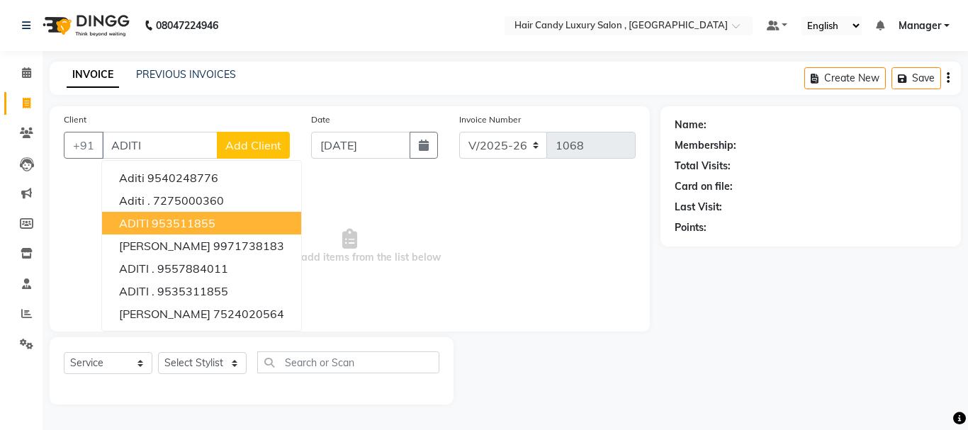
type input "ADITI"
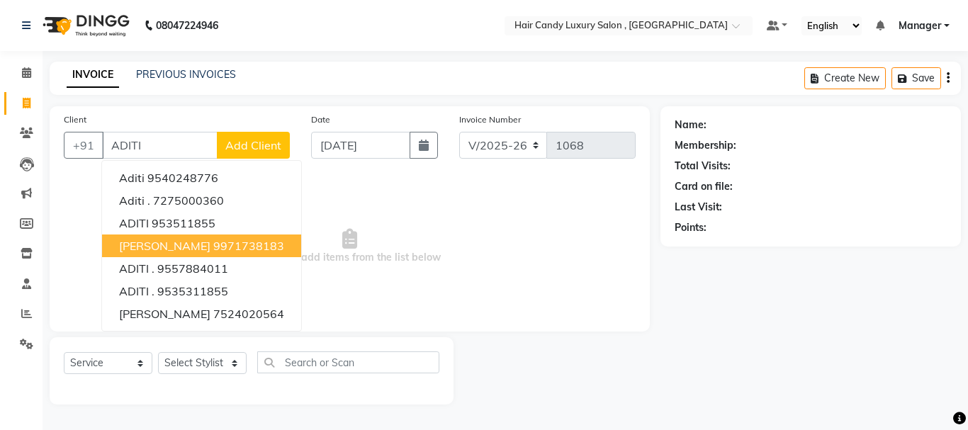
click at [428, 259] on span "Select & add items from the list below" at bounding box center [350, 247] width 572 height 142
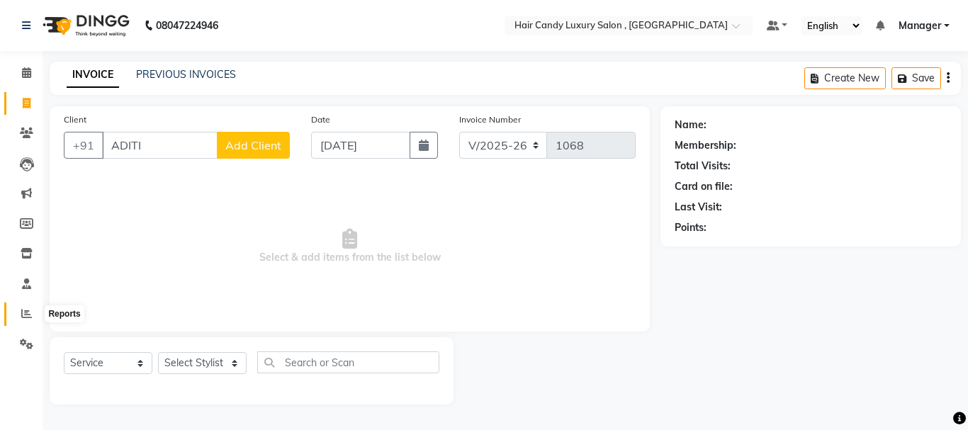
click at [26, 312] on icon at bounding box center [26, 313] width 11 height 11
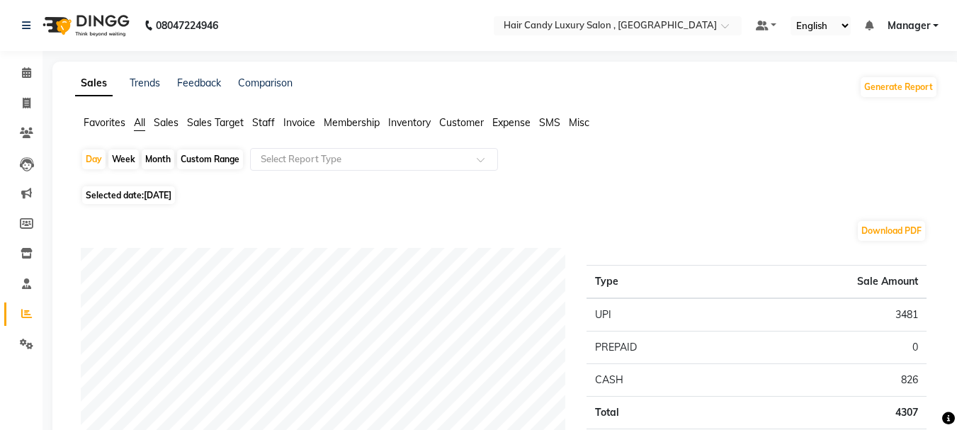
click at [163, 124] on span "Sales" at bounding box center [166, 122] width 25 height 13
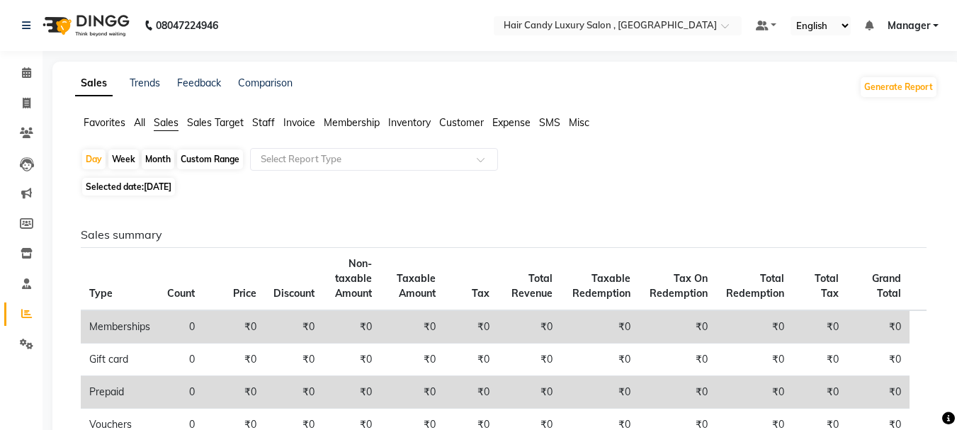
click at [261, 119] on span "Staff" at bounding box center [263, 122] width 23 height 13
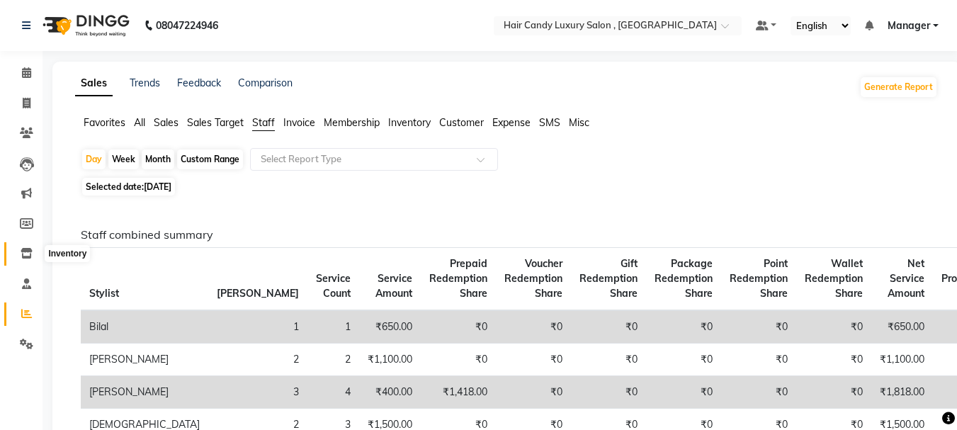
click at [24, 248] on icon at bounding box center [27, 253] width 12 height 11
select select
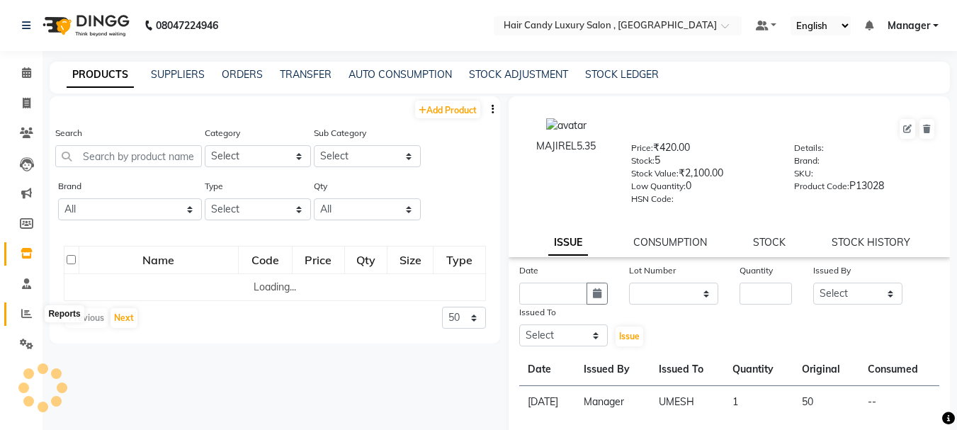
click at [30, 308] on span at bounding box center [26, 314] width 25 height 16
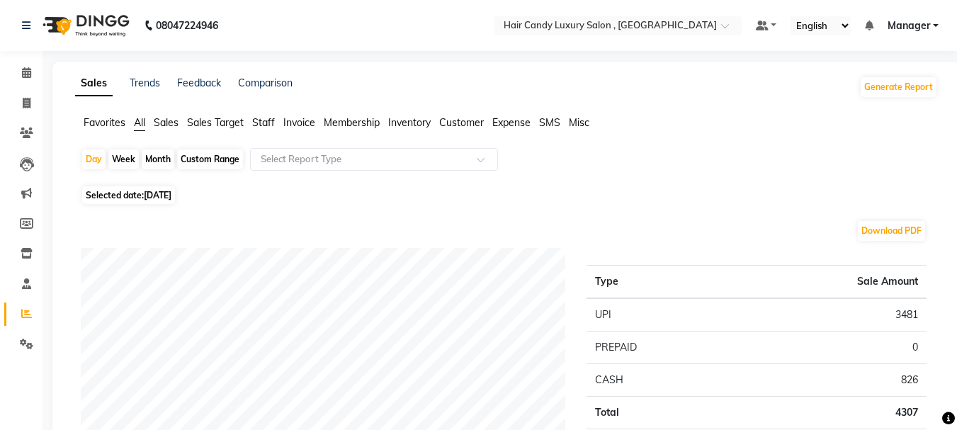
click at [272, 120] on span "Staff" at bounding box center [263, 122] width 23 height 13
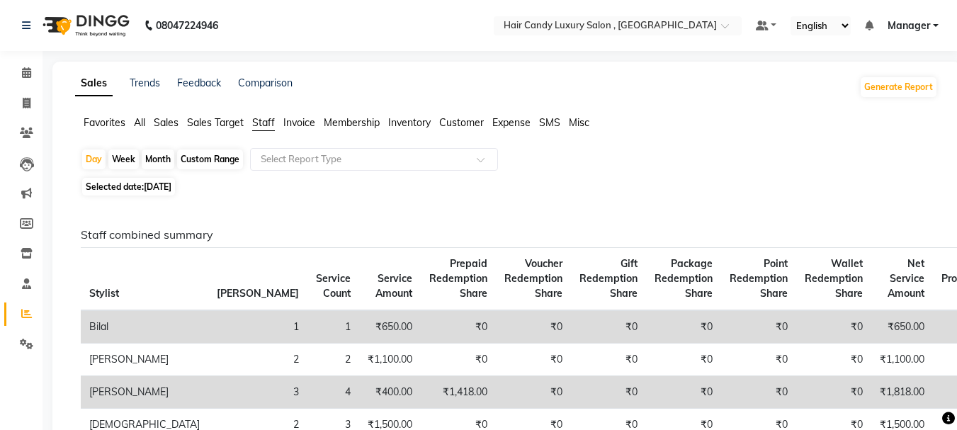
click at [155, 119] on span "Sales" at bounding box center [166, 122] width 25 height 13
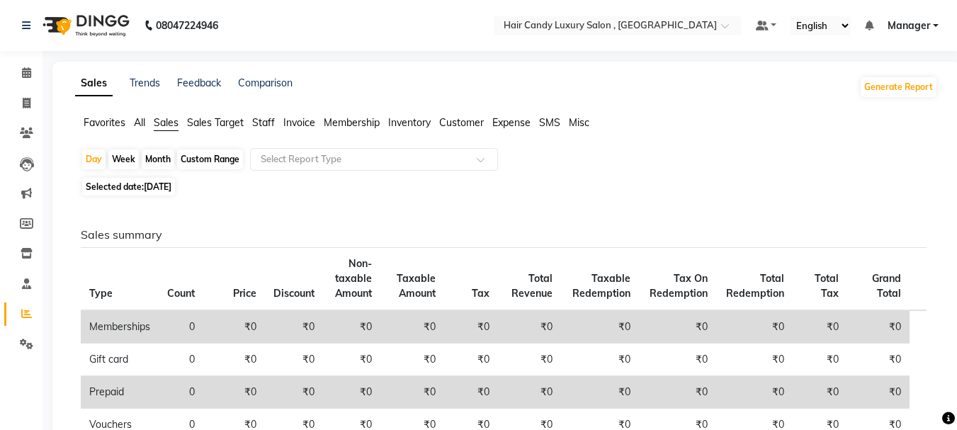
click at [136, 120] on span "All" at bounding box center [139, 122] width 11 height 13
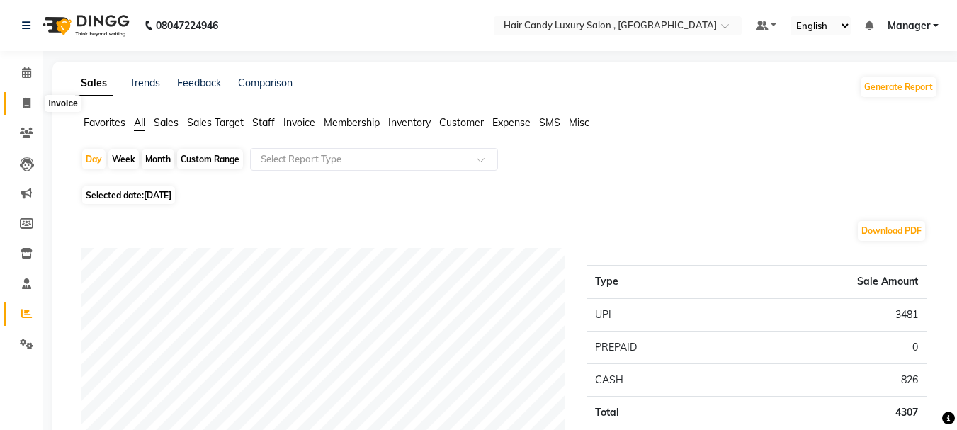
click at [30, 103] on icon at bounding box center [27, 103] width 8 height 11
select select "service"
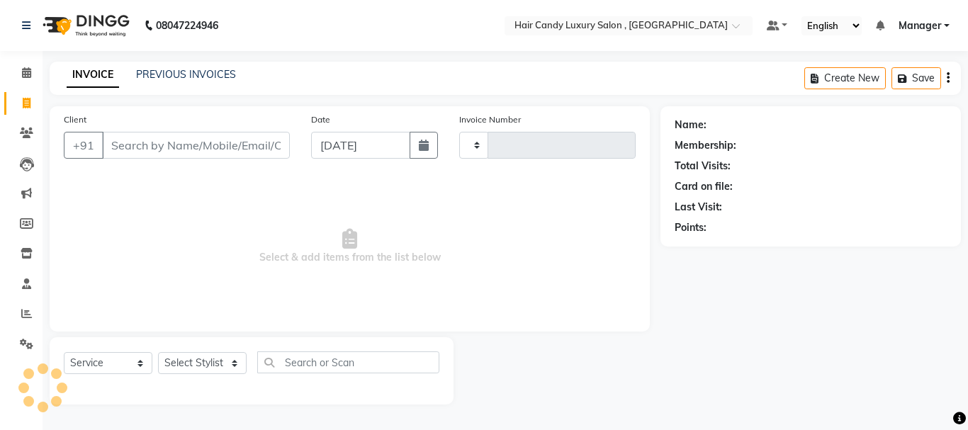
type input "1068"
select select "8304"
click at [200, 72] on link "PREVIOUS INVOICES" at bounding box center [186, 74] width 100 height 13
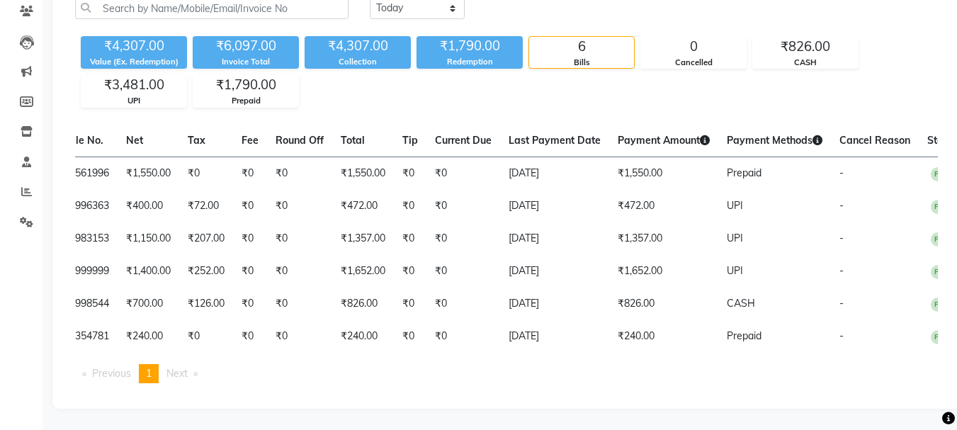
scroll to position [0, 303]
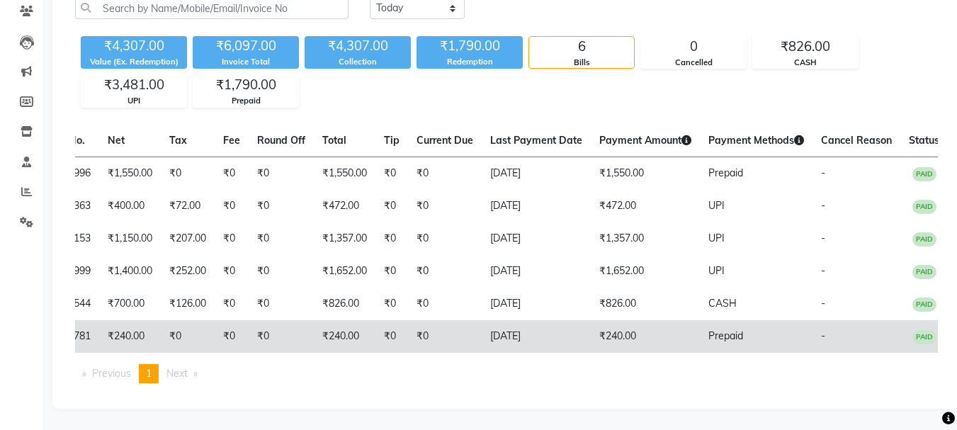
click at [612, 329] on td "₹240.00" at bounding box center [645, 336] width 109 height 33
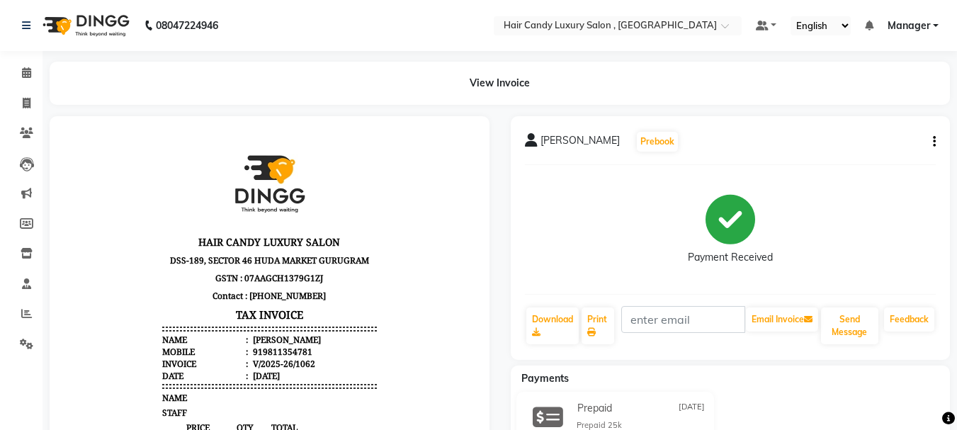
drag, startPoint x: 309, startPoint y: 354, endPoint x: 312, endPoint y: 367, distance: 13.9
click at [313, 368] on li "Invoice : V/2025-26/1062" at bounding box center [269, 364] width 214 height 12
drag, startPoint x: 244, startPoint y: 351, endPoint x: 307, endPoint y: 337, distance: 64.8
click at [298, 347] on div "919811354781" at bounding box center [281, 352] width 62 height 12
copy div "919811354781"
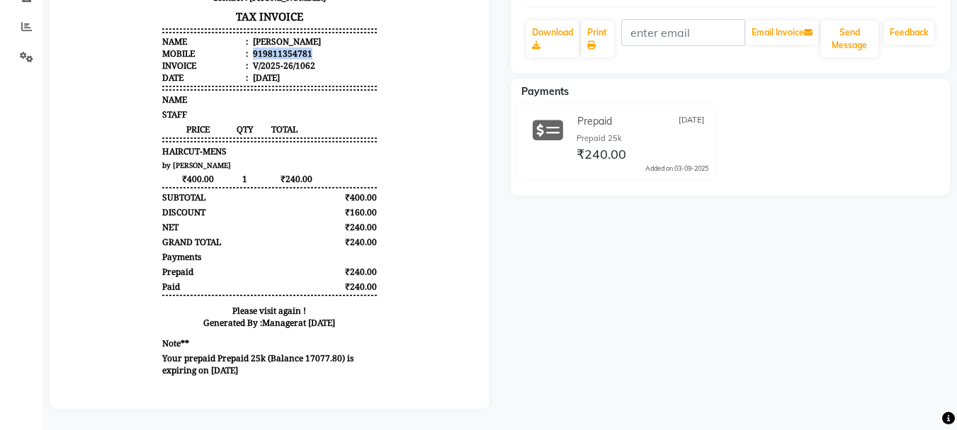
scroll to position [14, 0]
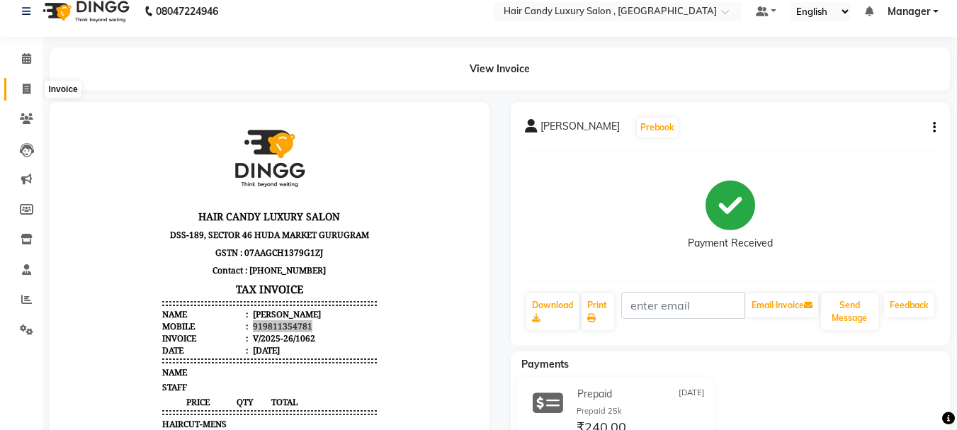
click at [23, 84] on icon at bounding box center [27, 89] width 8 height 11
select select "service"
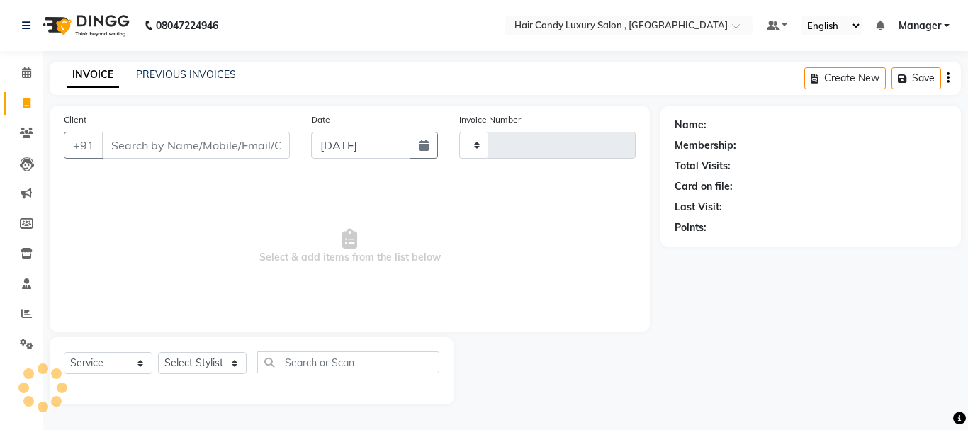
type input "1068"
select select "8304"
click at [179, 74] on link "PREVIOUS INVOICES" at bounding box center [186, 74] width 100 height 13
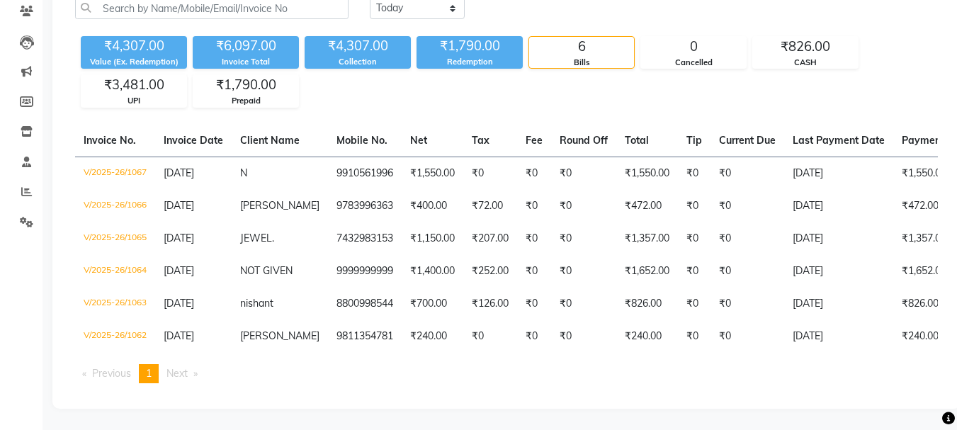
scroll to position [0, 303]
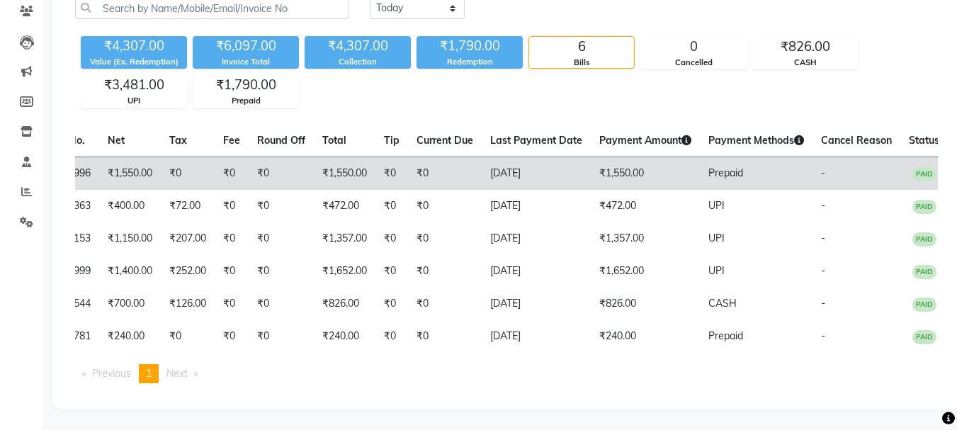
click at [597, 157] on td "₹1,550.00" at bounding box center [645, 173] width 109 height 33
click at [662, 157] on td "₹1,550.00" at bounding box center [645, 173] width 109 height 33
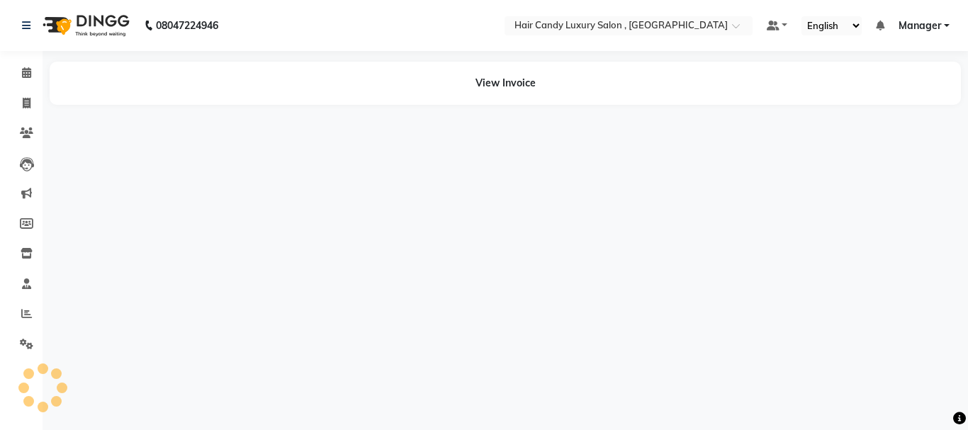
select select "en"
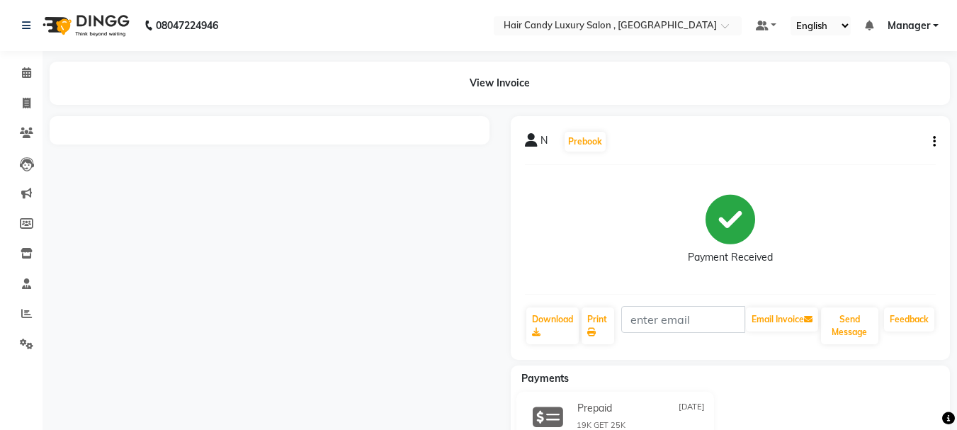
click at [497, 83] on div "View Invoice" at bounding box center [500, 83] width 901 height 43
click at [490, 85] on div "View Invoice" at bounding box center [500, 83] width 901 height 43
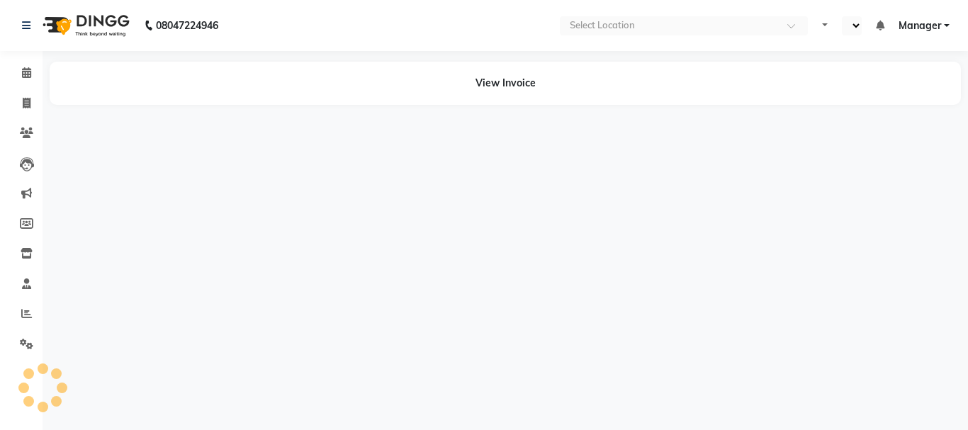
select select "en"
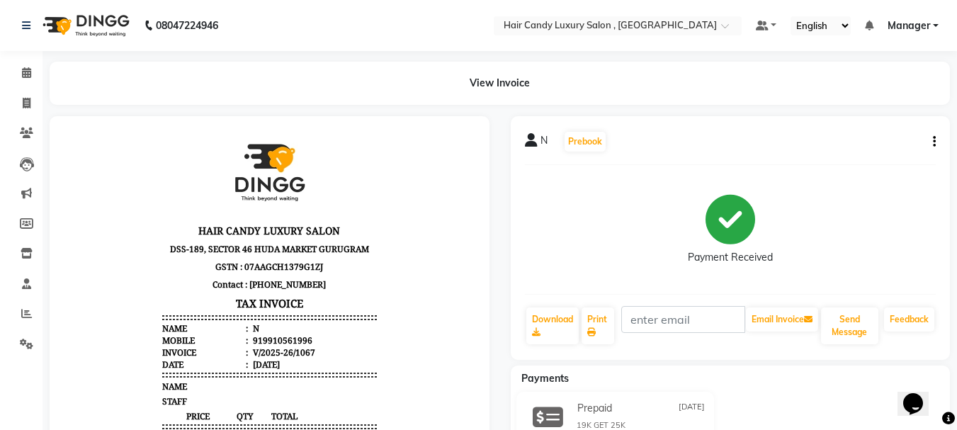
scroll to position [283, 0]
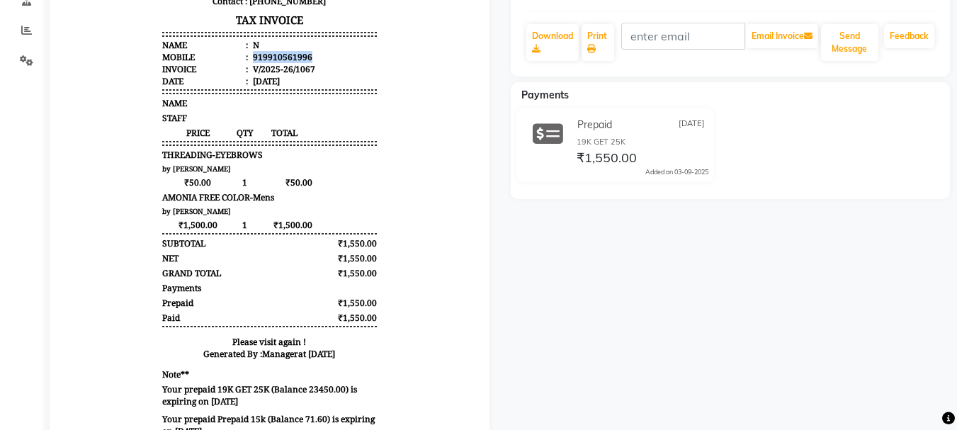
drag, startPoint x: 243, startPoint y: 55, endPoint x: 303, endPoint y: 53, distance: 60.3
click at [303, 53] on li "Mobile : 919910561996" at bounding box center [269, 57] width 214 height 12
copy div "919910561996"
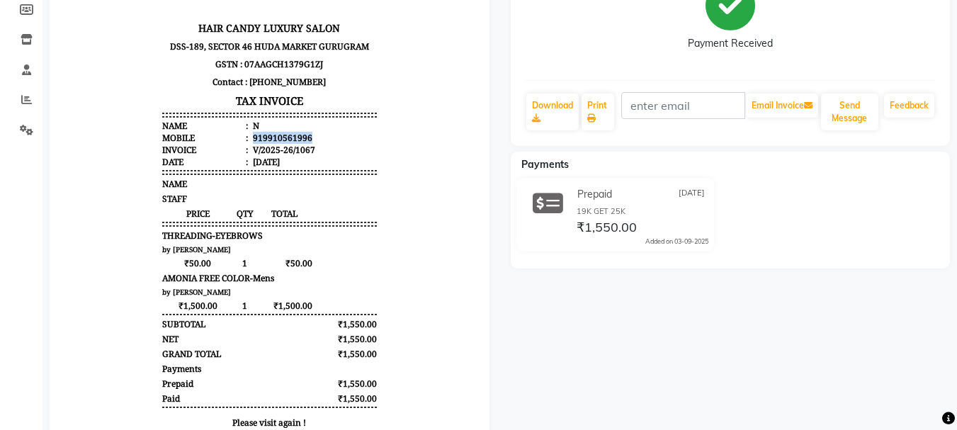
scroll to position [1, 0]
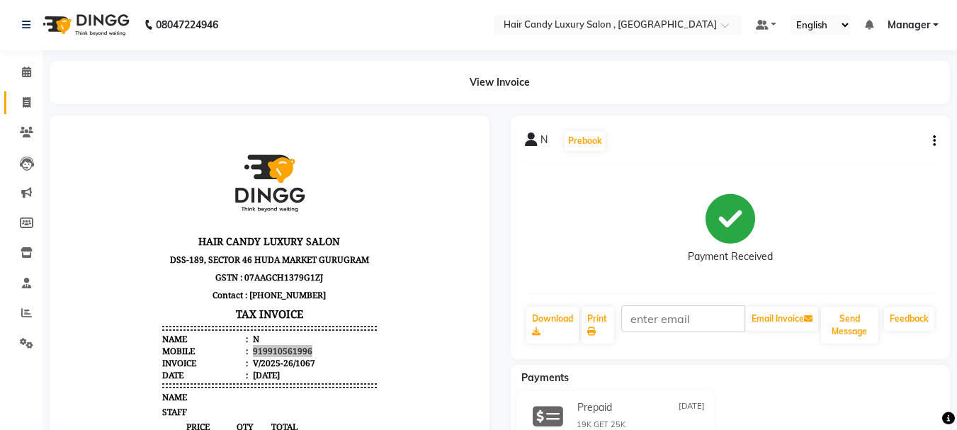
click at [28, 97] on icon at bounding box center [27, 102] width 8 height 11
select select "8304"
select select "service"
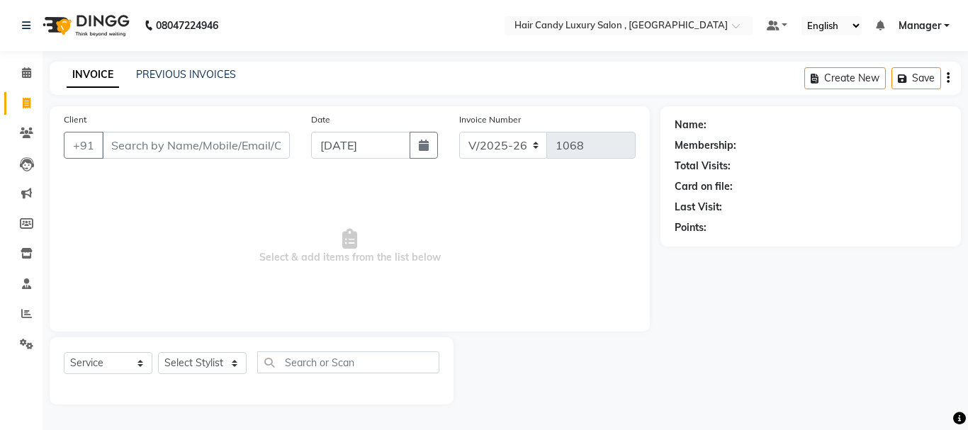
click at [141, 137] on input "Client" at bounding box center [196, 145] width 188 height 27
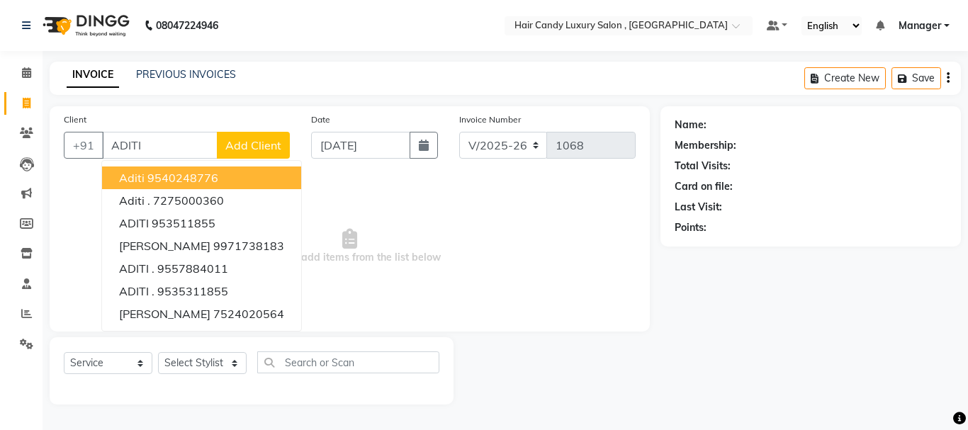
click at [243, 172] on button "aditi 9540248776" at bounding box center [201, 178] width 199 height 23
type input "9540248776"
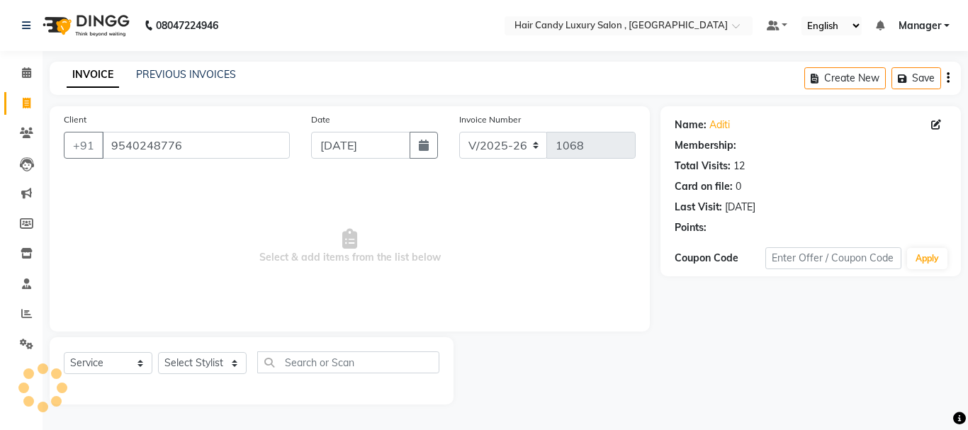
select select "1: Object"
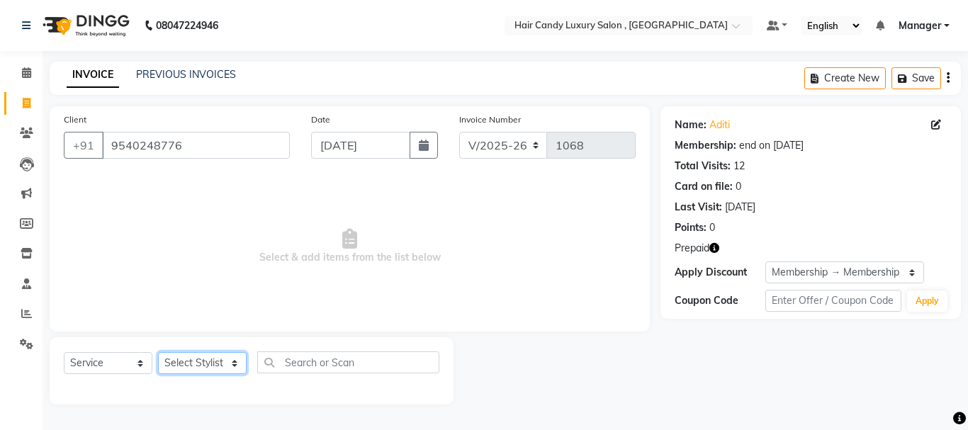
drag, startPoint x: 179, startPoint y: 362, endPoint x: 187, endPoint y: 362, distance: 7.8
click at [181, 362] on select "Select Stylist ADITI BILAL DANISH Manager Manager RINKI VALECHA SAVITRI SHADAB …" at bounding box center [202, 363] width 89 height 22
select select "80578"
click at [158, 352] on select "Select Stylist ADITI BILAL DANISH Manager Manager RINKI VALECHA SAVITRI SHADAB …" at bounding box center [202, 363] width 89 height 22
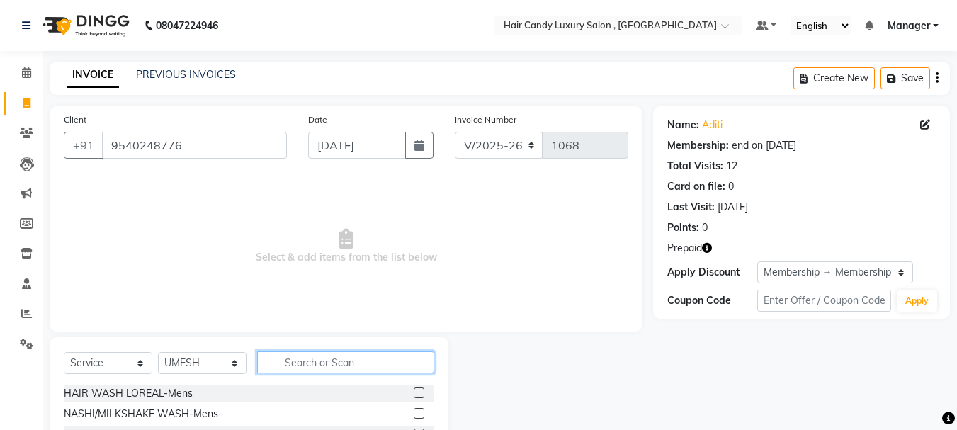
click at [349, 361] on input "text" at bounding box center [345, 362] width 177 height 22
type input "TOU"
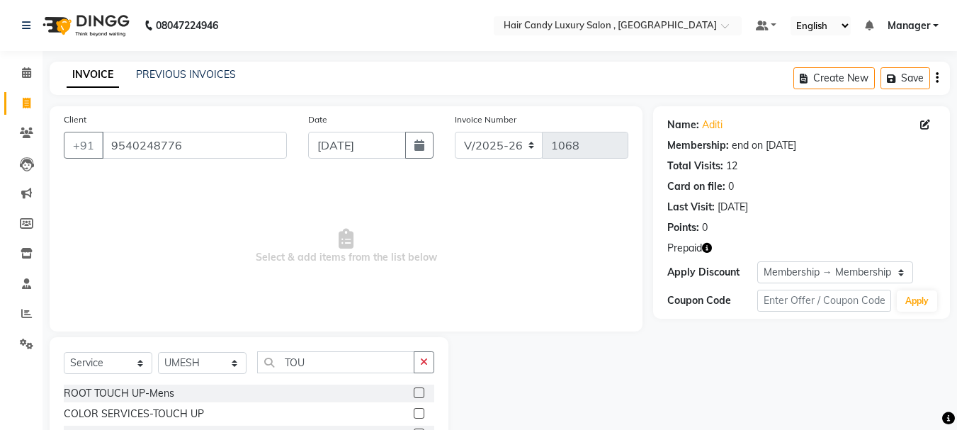
click at [225, 418] on div "COLOR SERVICES-TOUCH UP" at bounding box center [249, 414] width 371 height 18
click at [421, 415] on label at bounding box center [419, 413] width 11 height 11
click at [421, 415] on input "checkbox" at bounding box center [418, 414] width 9 height 9
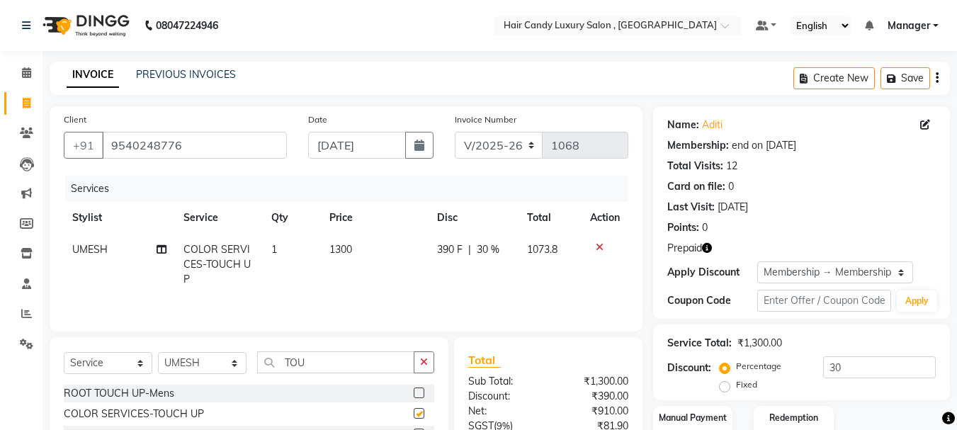
checkbox input "false"
click at [366, 361] on input "TOU" at bounding box center [335, 362] width 157 height 22
drag, startPoint x: 429, startPoint y: 360, endPoint x: 360, endPoint y: 373, distance: 69.9
click at [427, 360] on button "button" at bounding box center [424, 362] width 21 height 22
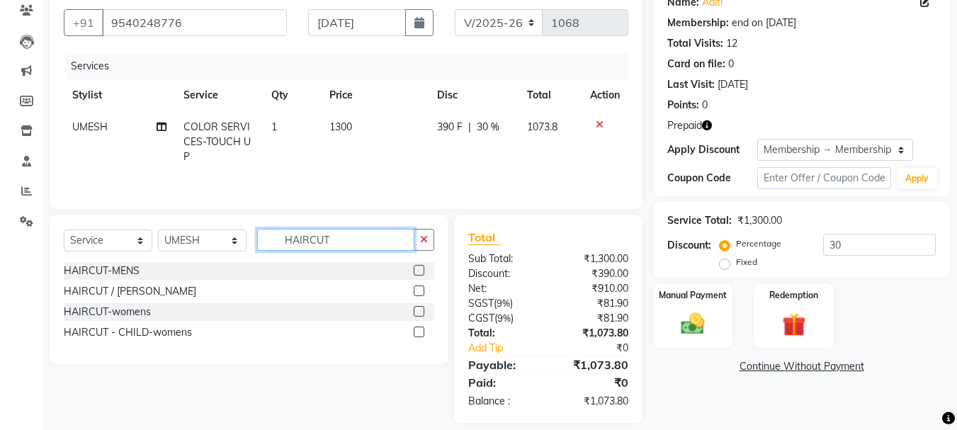
scroll to position [137, 0]
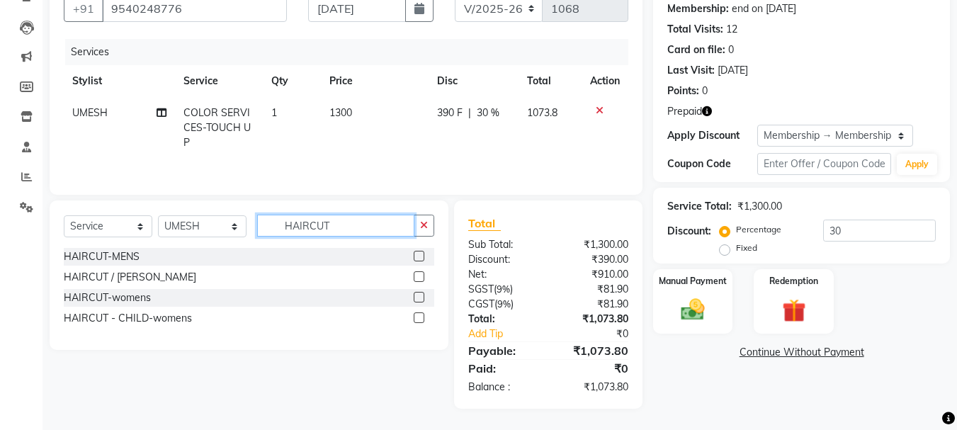
type input "HAIRCUT"
click at [419, 300] on label at bounding box center [419, 297] width 11 height 11
click at [419, 300] on input "checkbox" at bounding box center [418, 297] width 9 height 9
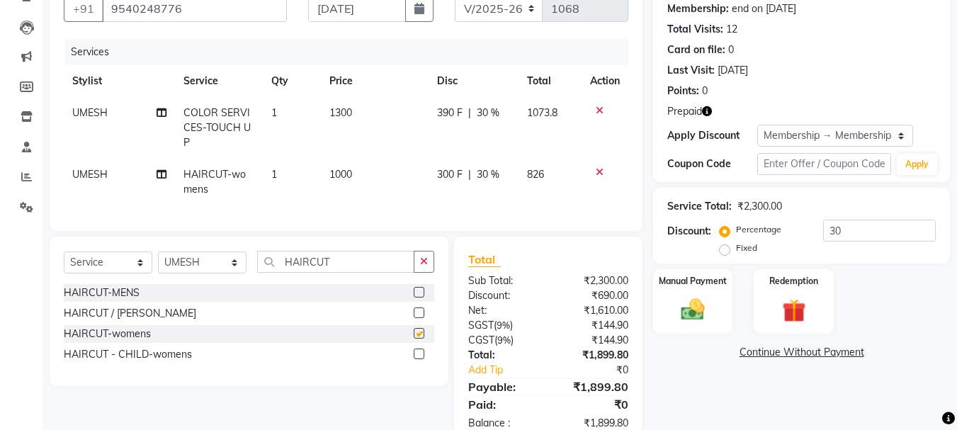
checkbox input "false"
click at [226, 268] on select "Select Stylist ADITI BILAL DANISH Manager Manager RINKI VALECHA SAVITRI SHADAB …" at bounding box center [202, 263] width 89 height 22
select select "80576"
click at [158, 262] on select "Select Stylist ADITI BILAL DANISH Manager Manager RINKI VALECHA SAVITRI SHADAB …" at bounding box center [202, 263] width 89 height 22
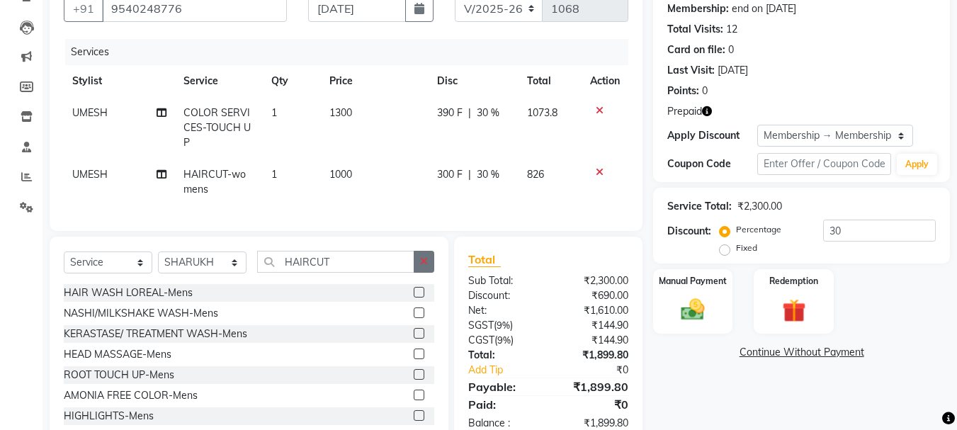
click at [422, 266] on icon "button" at bounding box center [424, 262] width 8 height 10
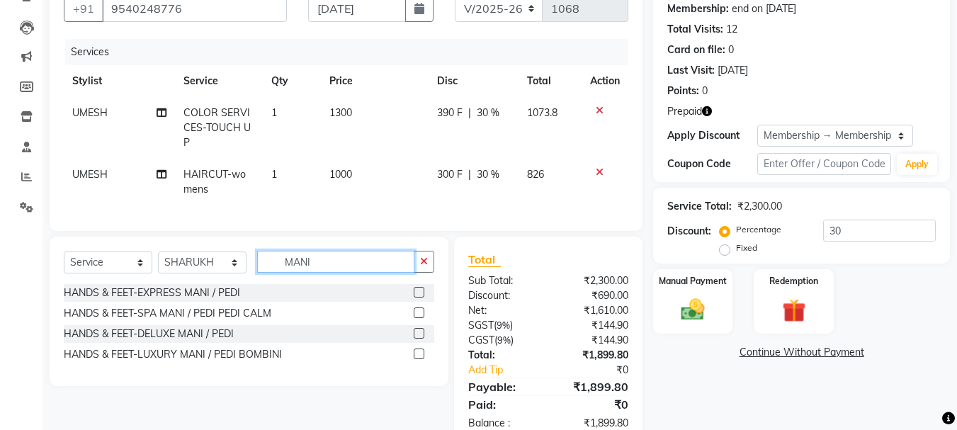
type input "MANI"
click at [417, 298] on label at bounding box center [419, 292] width 11 height 11
click at [417, 298] on input "checkbox" at bounding box center [418, 292] width 9 height 9
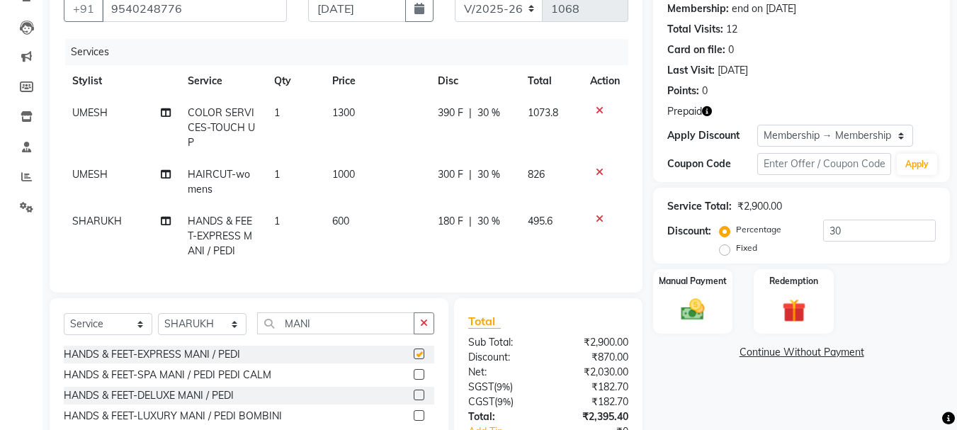
checkbox input "false"
click at [220, 328] on select "Select Stylist ADITI BILAL DANISH Manager Manager RINKI VALECHA SAVITRI SHADAB …" at bounding box center [202, 324] width 89 height 22
select select "86356"
click at [158, 324] on select "Select Stylist ADITI BILAL DANISH Manager Manager RINKI VALECHA SAVITRI SHADAB …" at bounding box center [202, 324] width 89 height 22
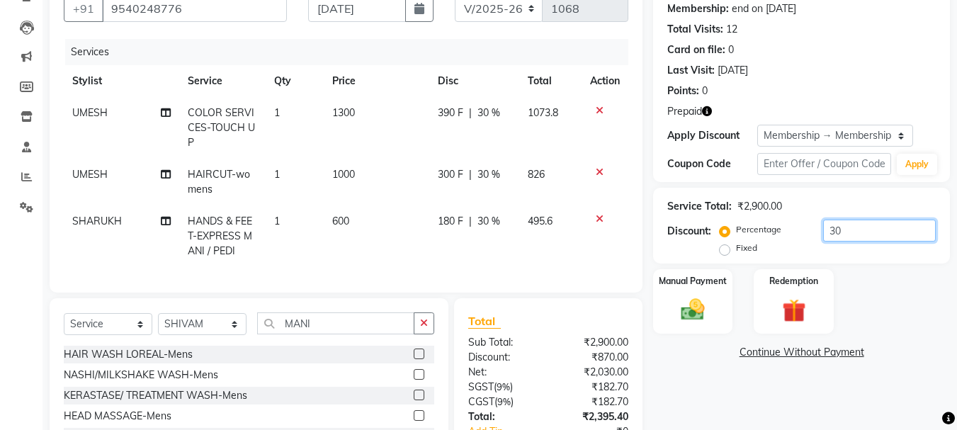
click at [847, 231] on input "30" at bounding box center [879, 231] width 113 height 22
type input "3"
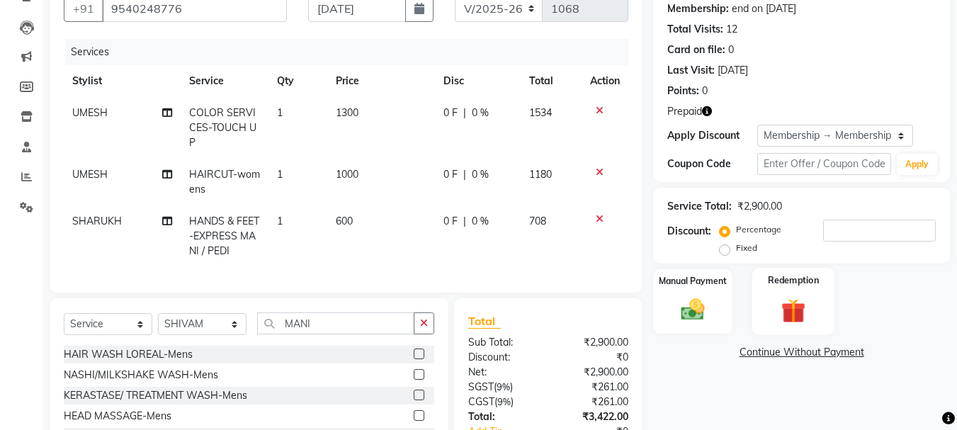
click at [794, 295] on div "Redemption" at bounding box center [794, 301] width 83 height 67
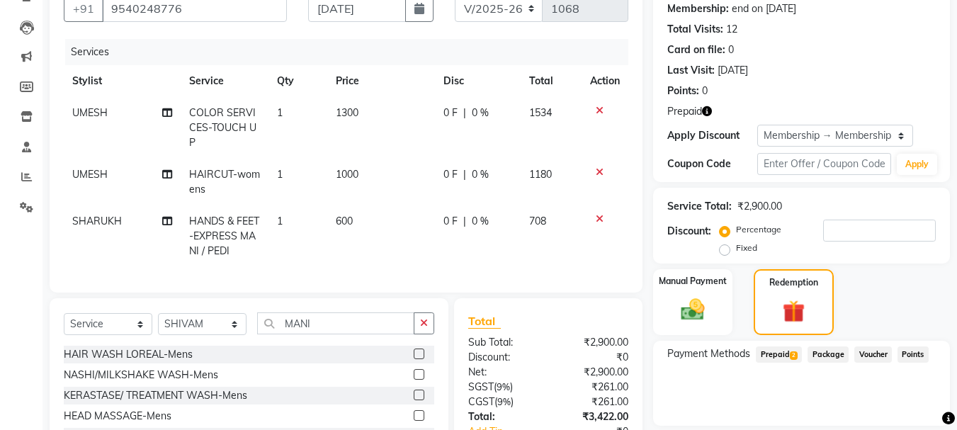
click at [785, 359] on span "Prepaid 2" at bounding box center [779, 354] width 46 height 16
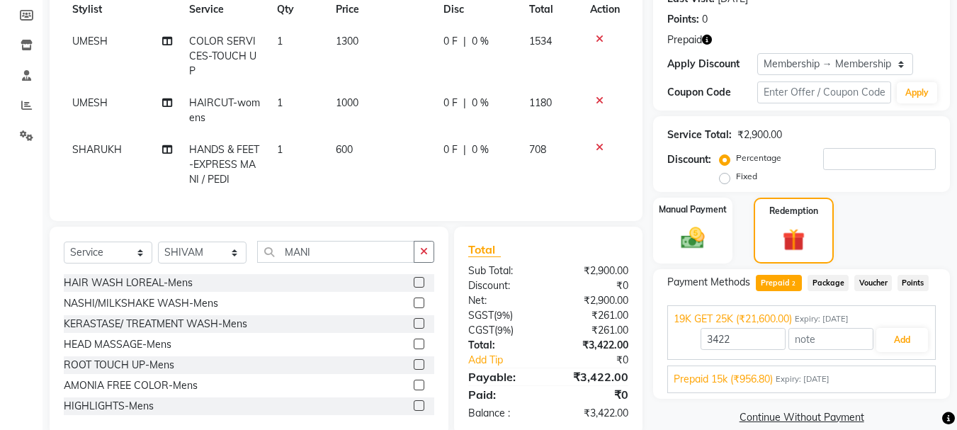
scroll to position [246, 0]
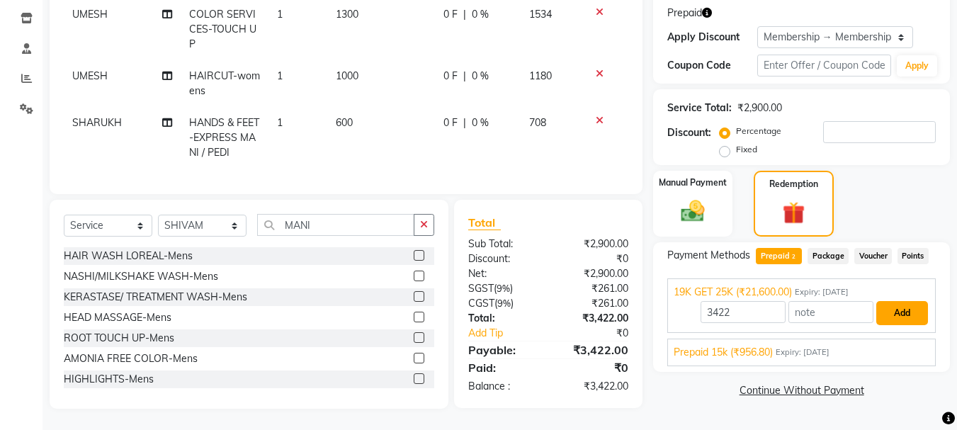
click at [898, 303] on button "Add" at bounding box center [903, 313] width 52 height 24
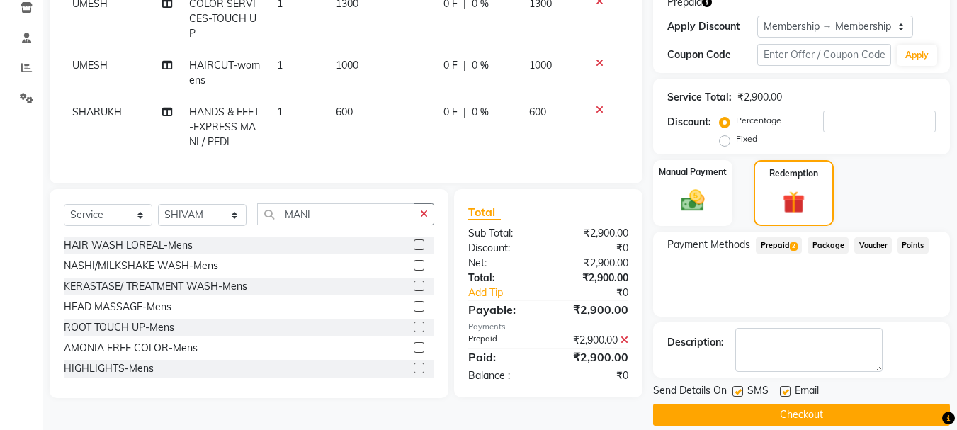
click at [771, 415] on button "Checkout" at bounding box center [801, 415] width 297 height 22
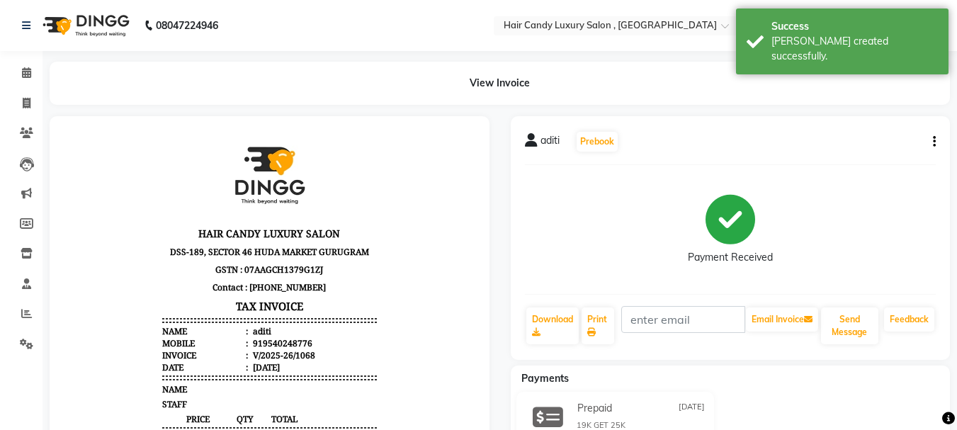
scroll to position [11, 0]
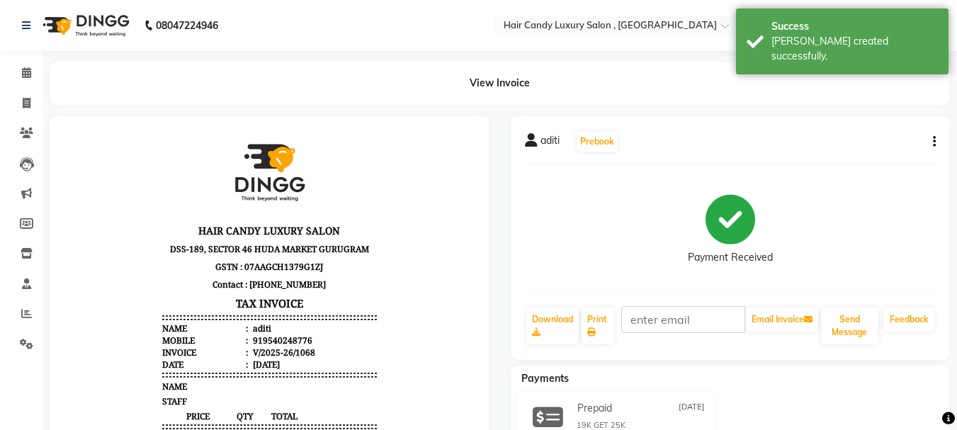
click at [258, 338] on div "919540248776" at bounding box center [281, 340] width 62 height 12
copy div "919540248776"
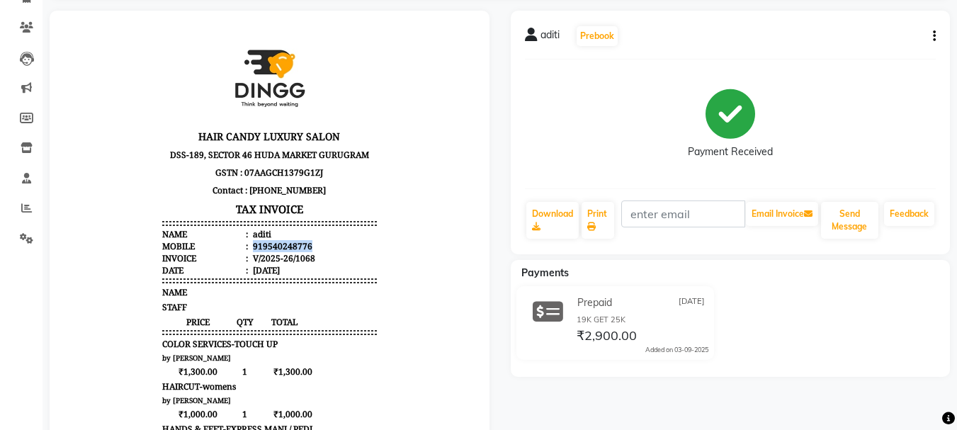
scroll to position [0, 0]
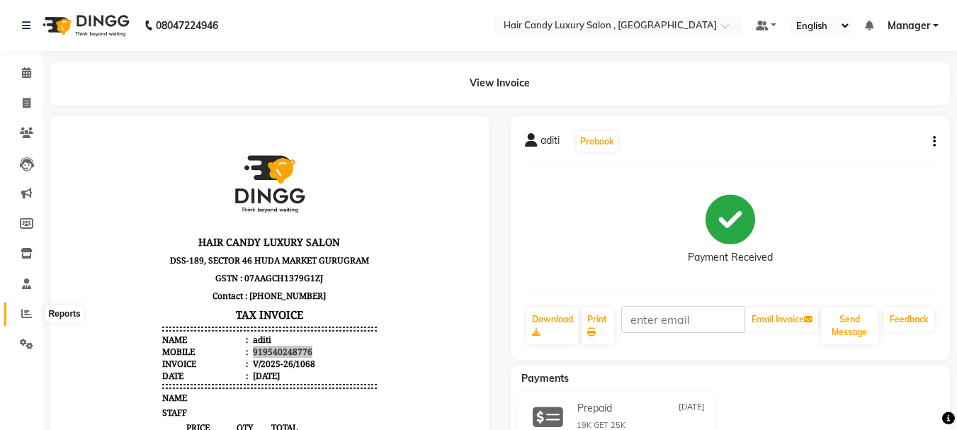
click at [29, 319] on span at bounding box center [26, 314] width 25 height 16
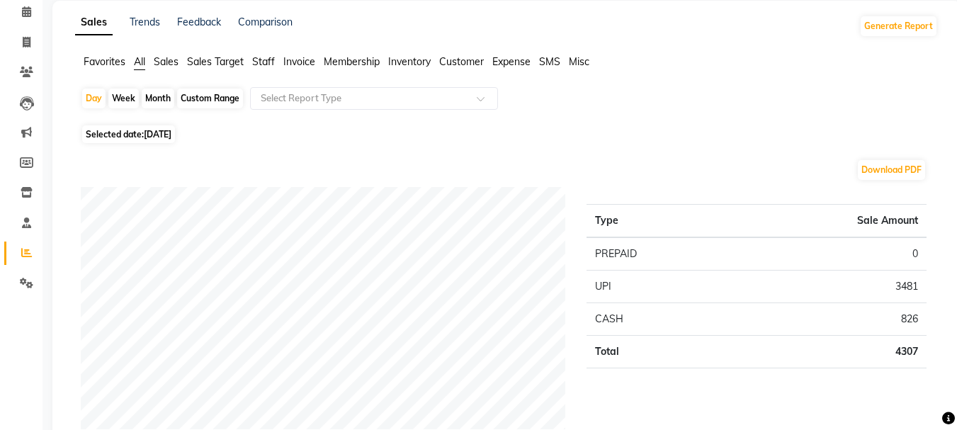
scroll to position [213, 0]
